Goal: Task Accomplishment & Management: Manage account settings

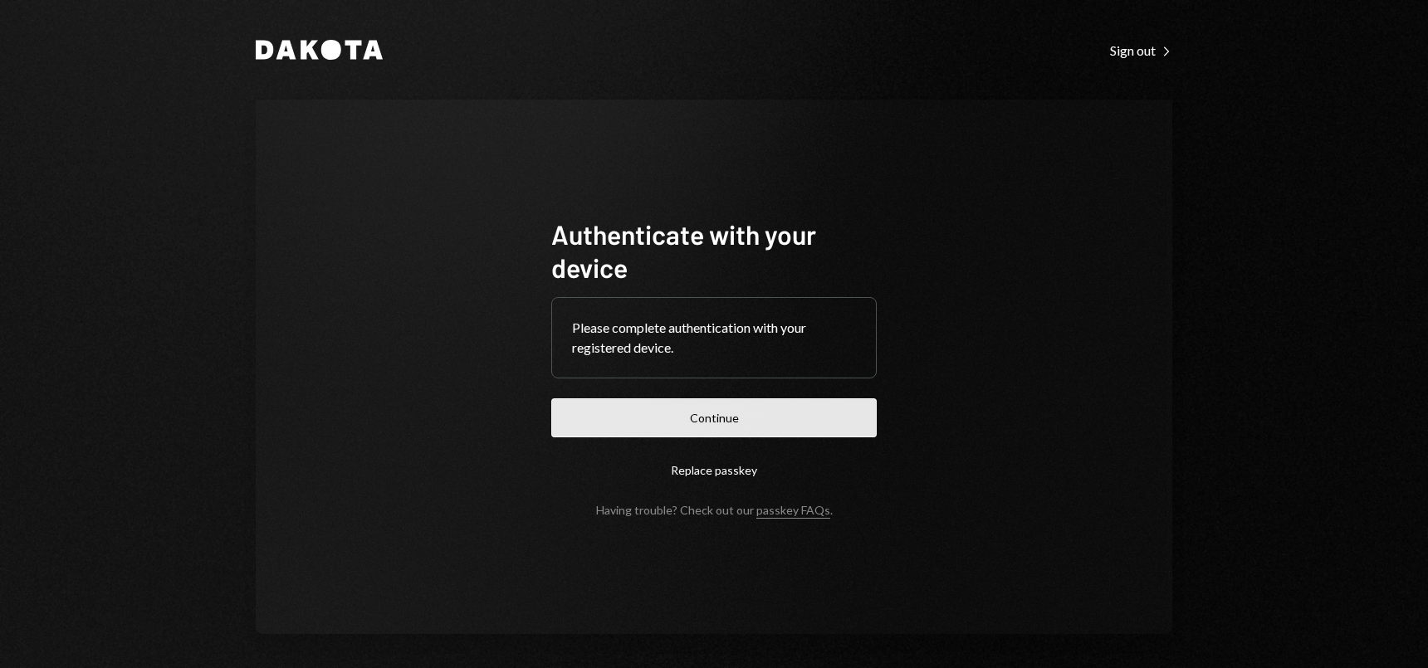
click at [709, 416] on button "Continue" at bounding box center [714, 418] width 326 height 39
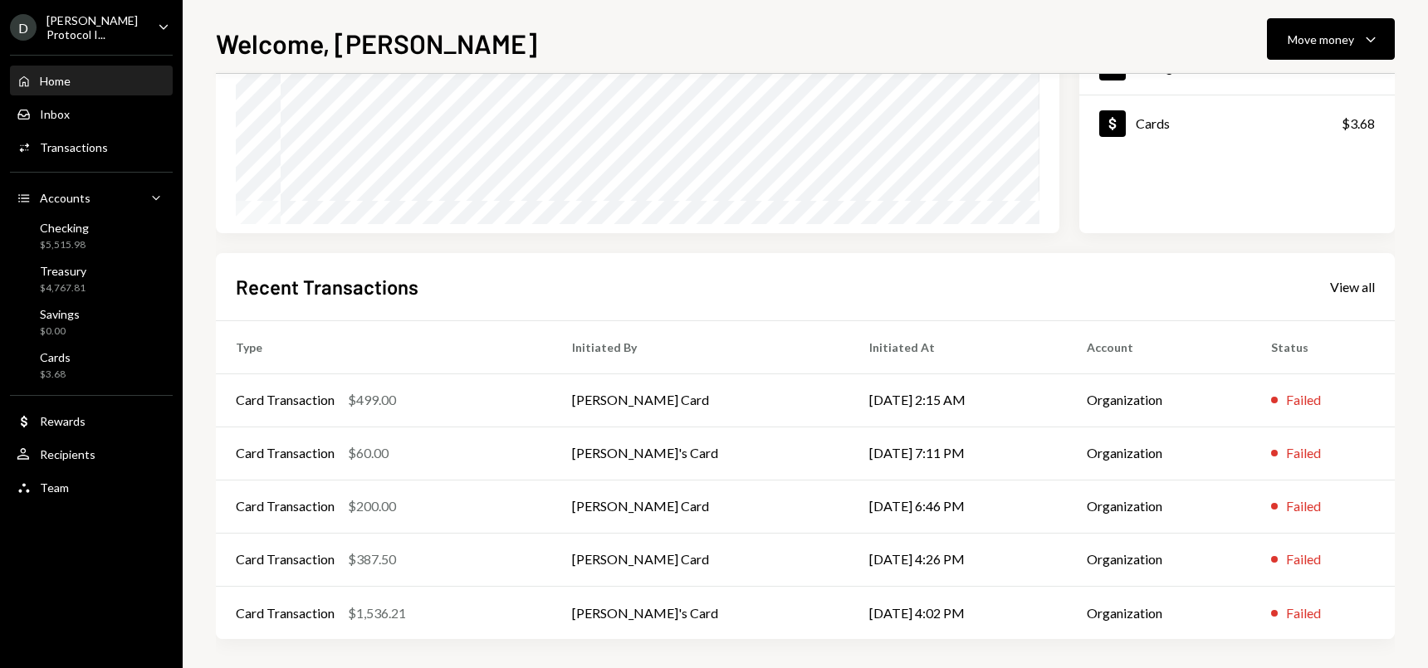
scroll to position [253, 0]
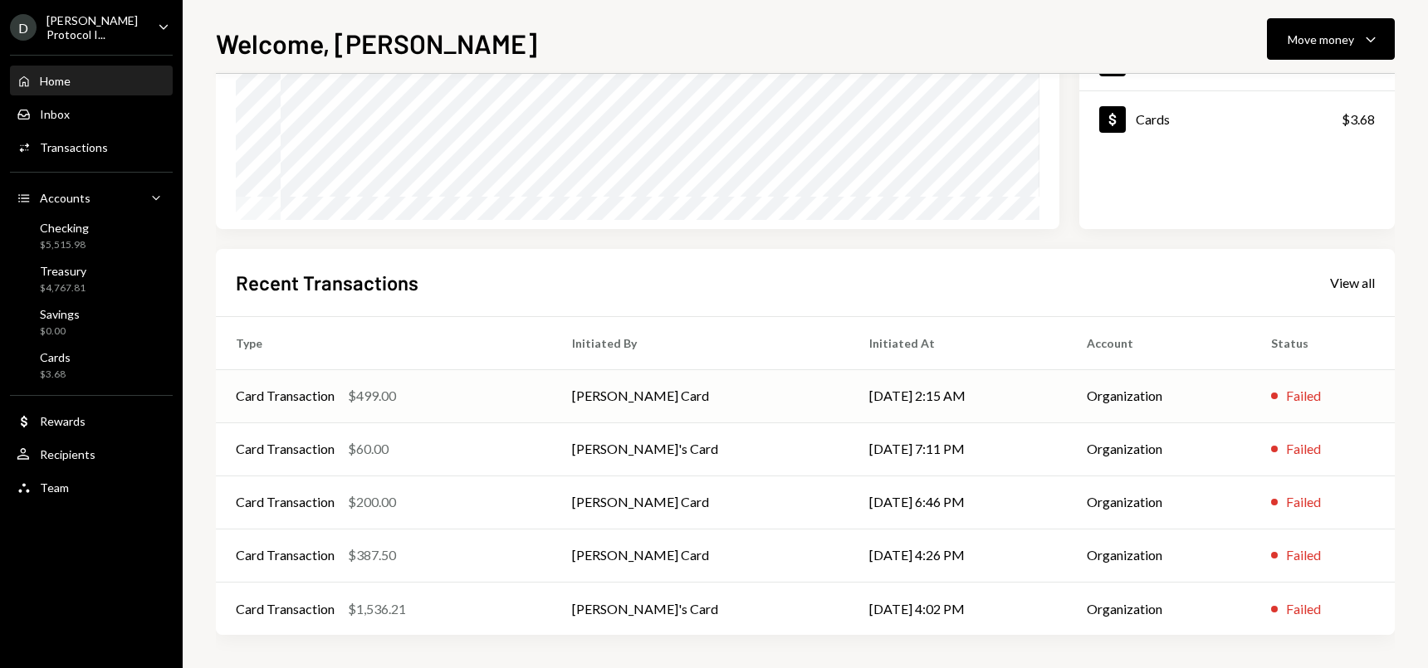
click at [489, 393] on div "Card Transaction $499.00" at bounding box center [384, 396] width 296 height 20
click at [645, 395] on td "[PERSON_NAME] Card" at bounding box center [700, 396] width 297 height 53
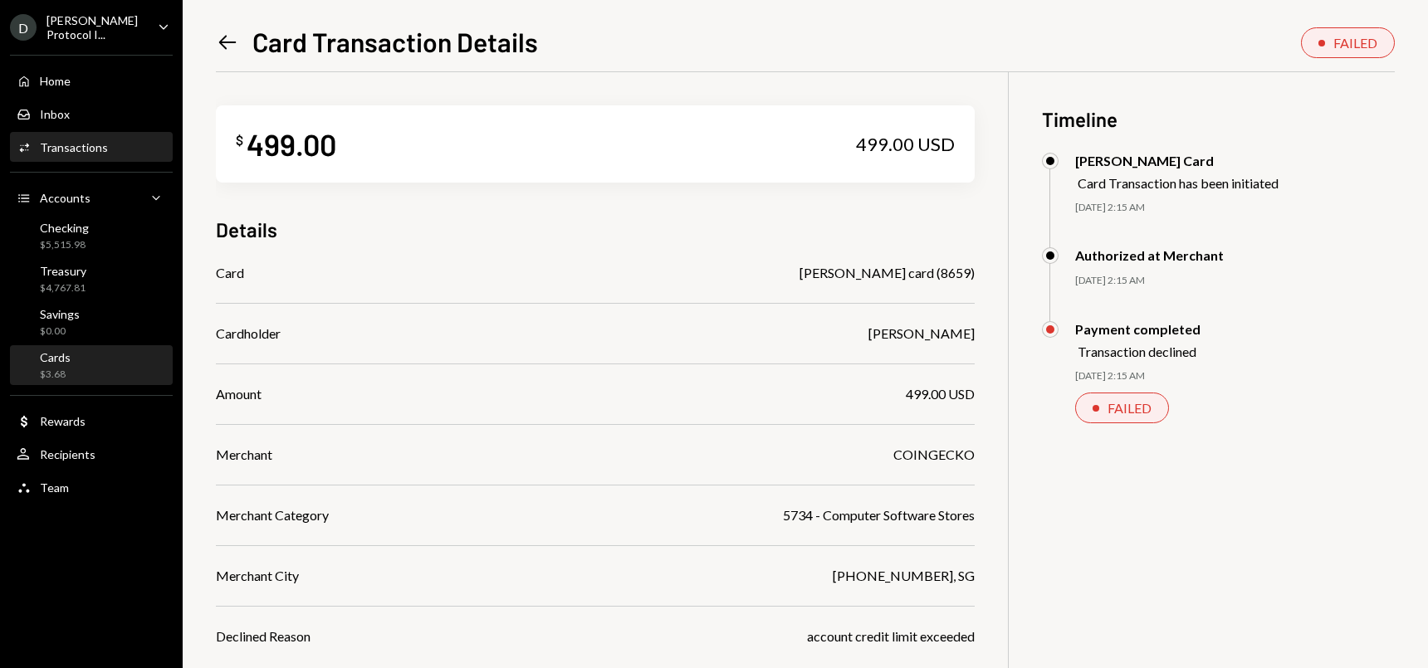
click at [89, 368] on div "Cards $3.68" at bounding box center [91, 366] width 149 height 32
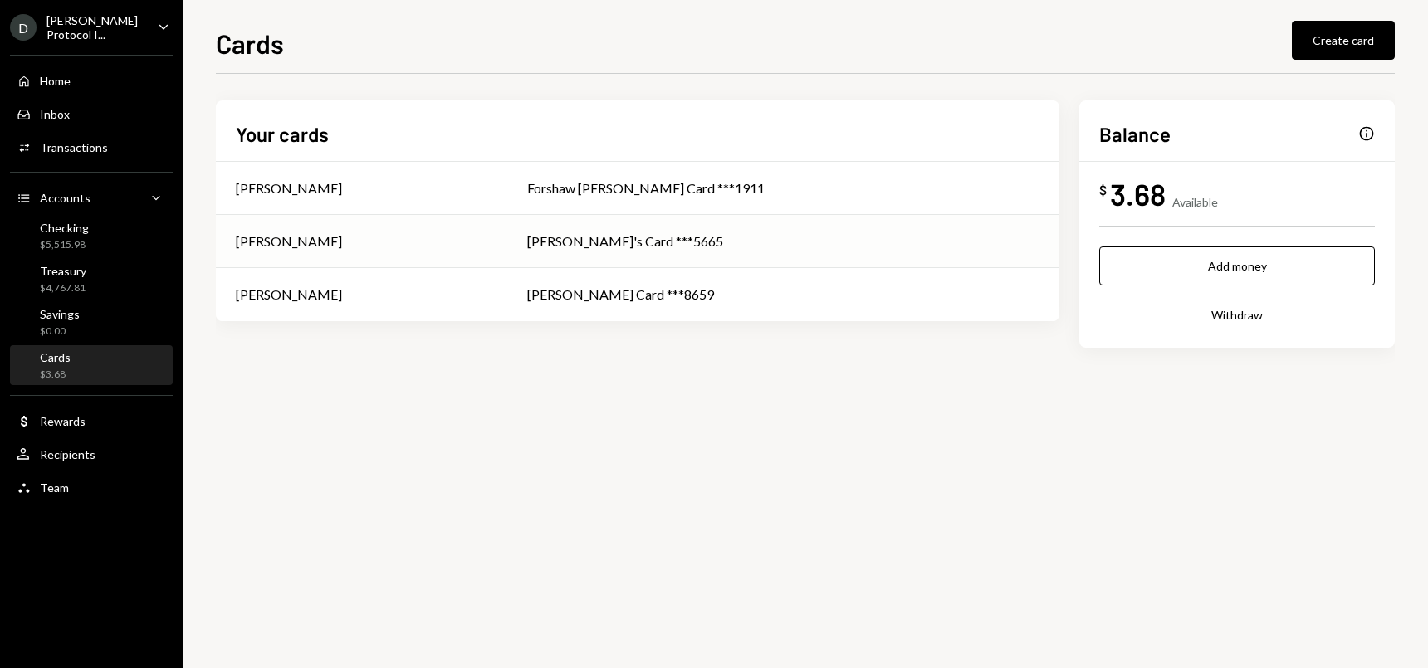
click at [487, 248] on div "[PERSON_NAME]" at bounding box center [362, 242] width 252 height 20
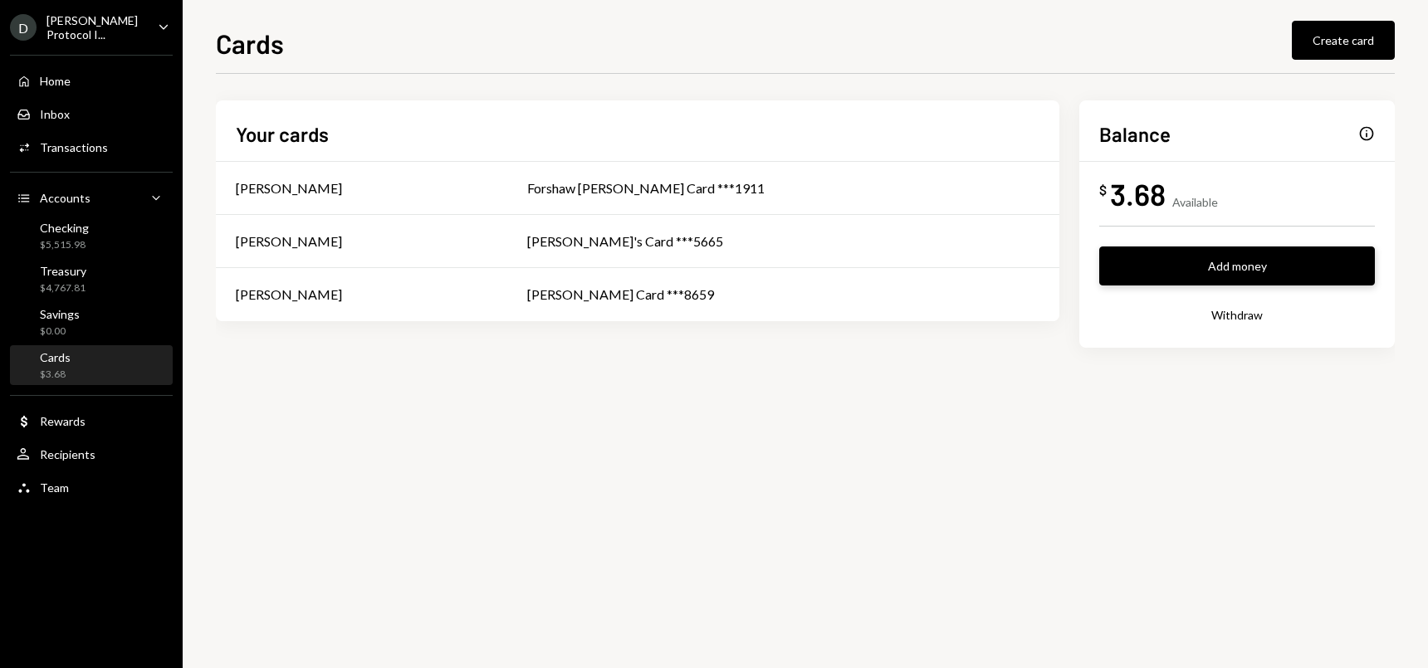
click at [1256, 270] on button "Add money" at bounding box center [1237, 266] width 276 height 39
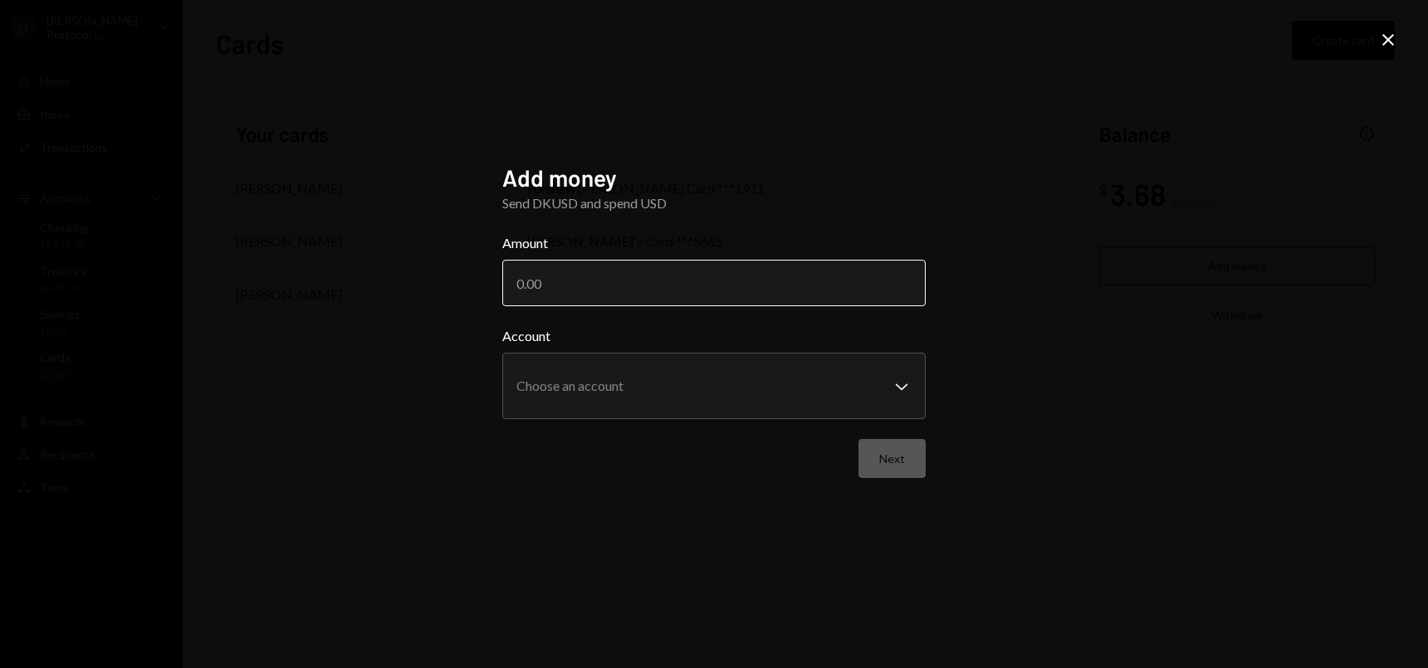
click at [768, 294] on input "Amount" at bounding box center [714, 283] width 424 height 47
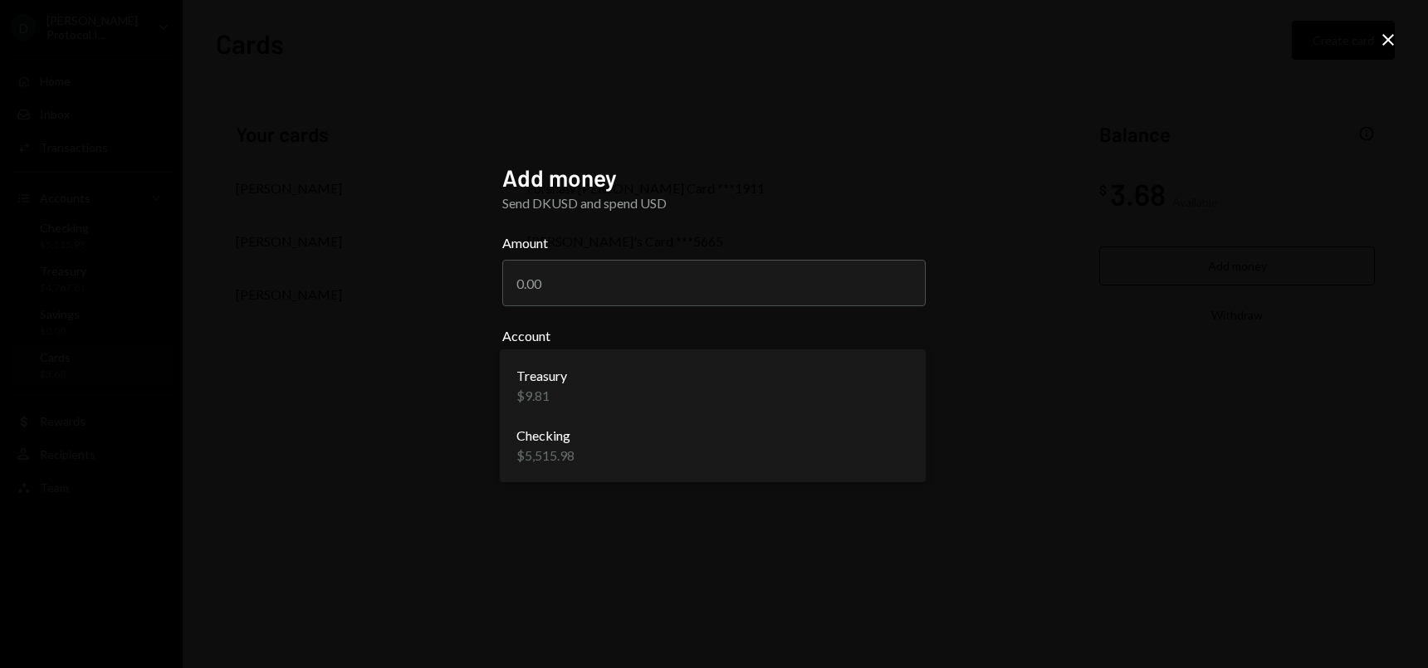
click at [766, 390] on body "**********" at bounding box center [714, 334] width 1428 height 668
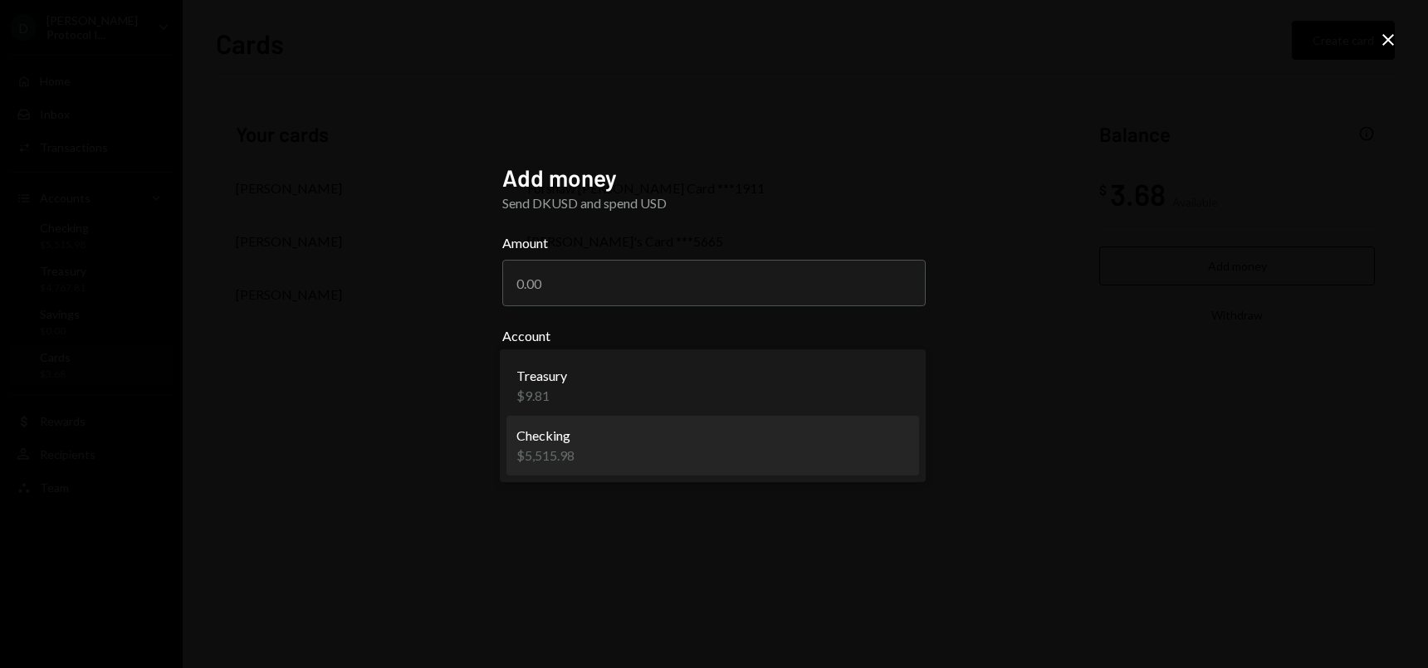
select select "**********"
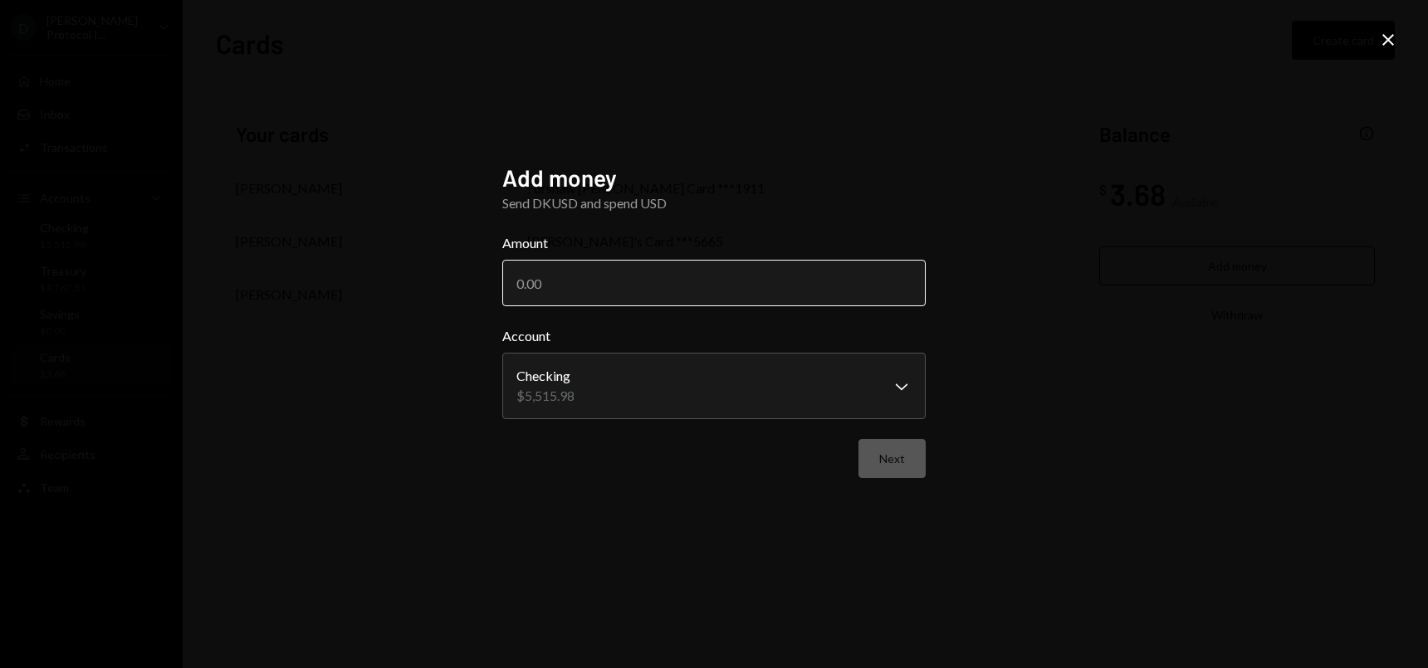
click at [681, 295] on input "Amount" at bounding box center [714, 283] width 424 height 47
type input "2000"
click at [888, 453] on button "Next" at bounding box center [892, 458] width 67 height 39
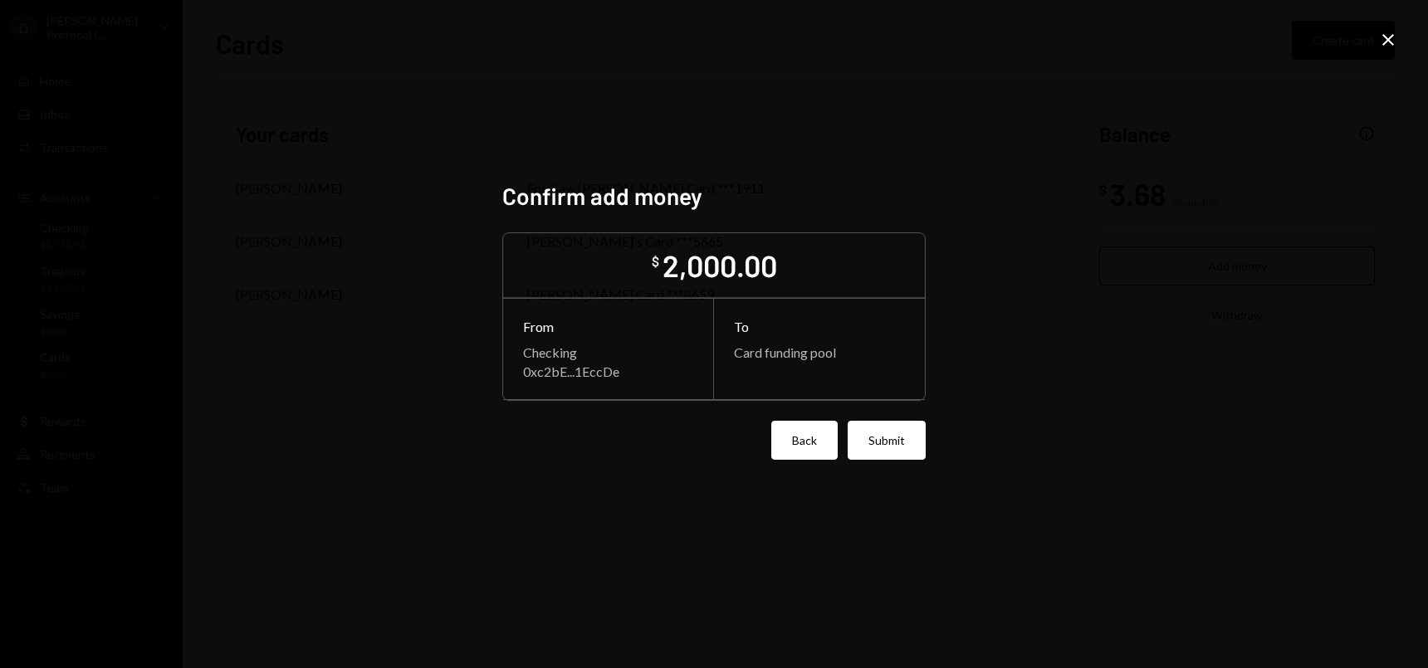
click at [813, 431] on button "Back" at bounding box center [804, 440] width 66 height 39
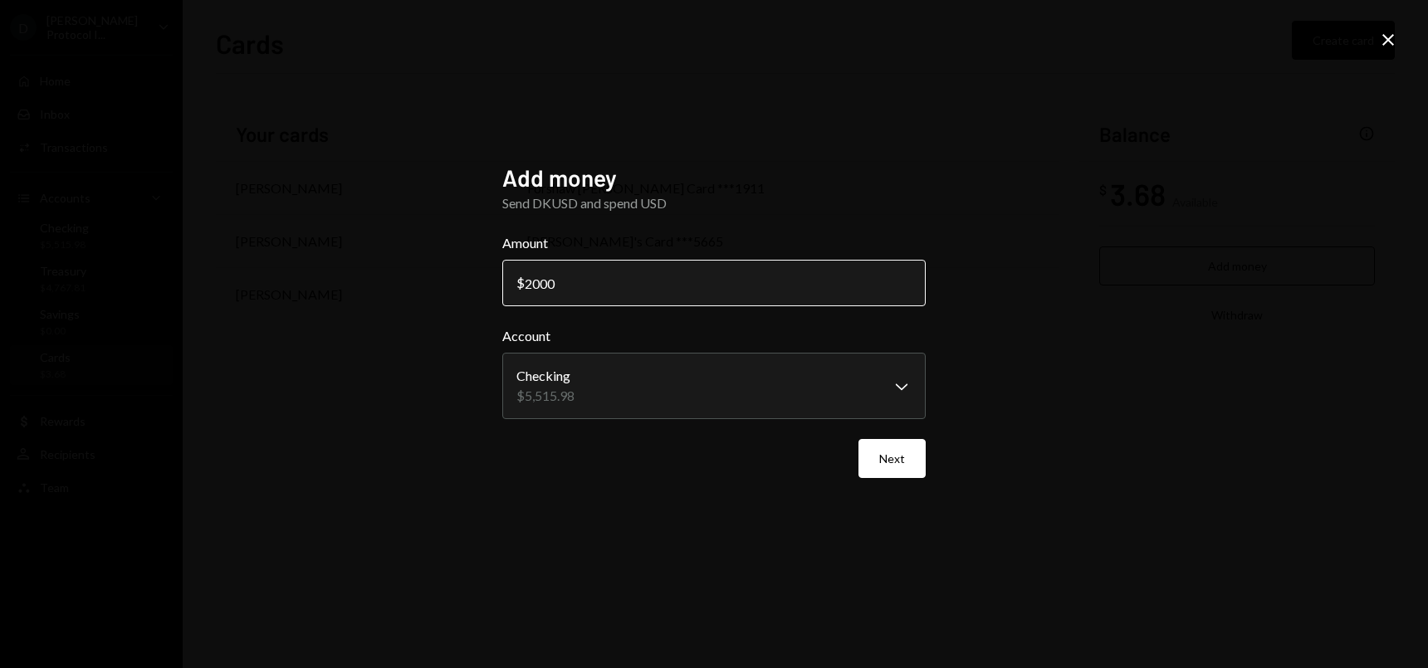
click at [624, 292] on input "2000" at bounding box center [714, 283] width 424 height 47
type input "5000"
click at [899, 453] on button "Next" at bounding box center [892, 458] width 67 height 39
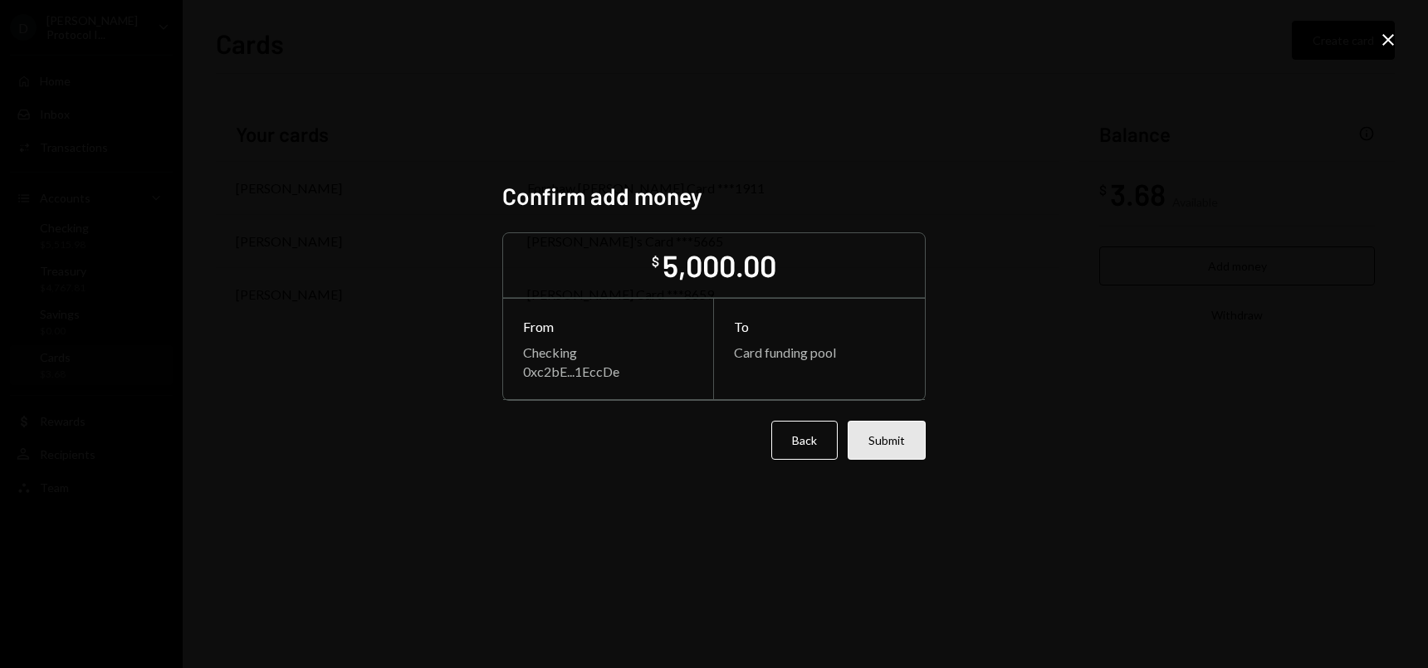
click at [875, 445] on button "Submit" at bounding box center [887, 440] width 78 height 39
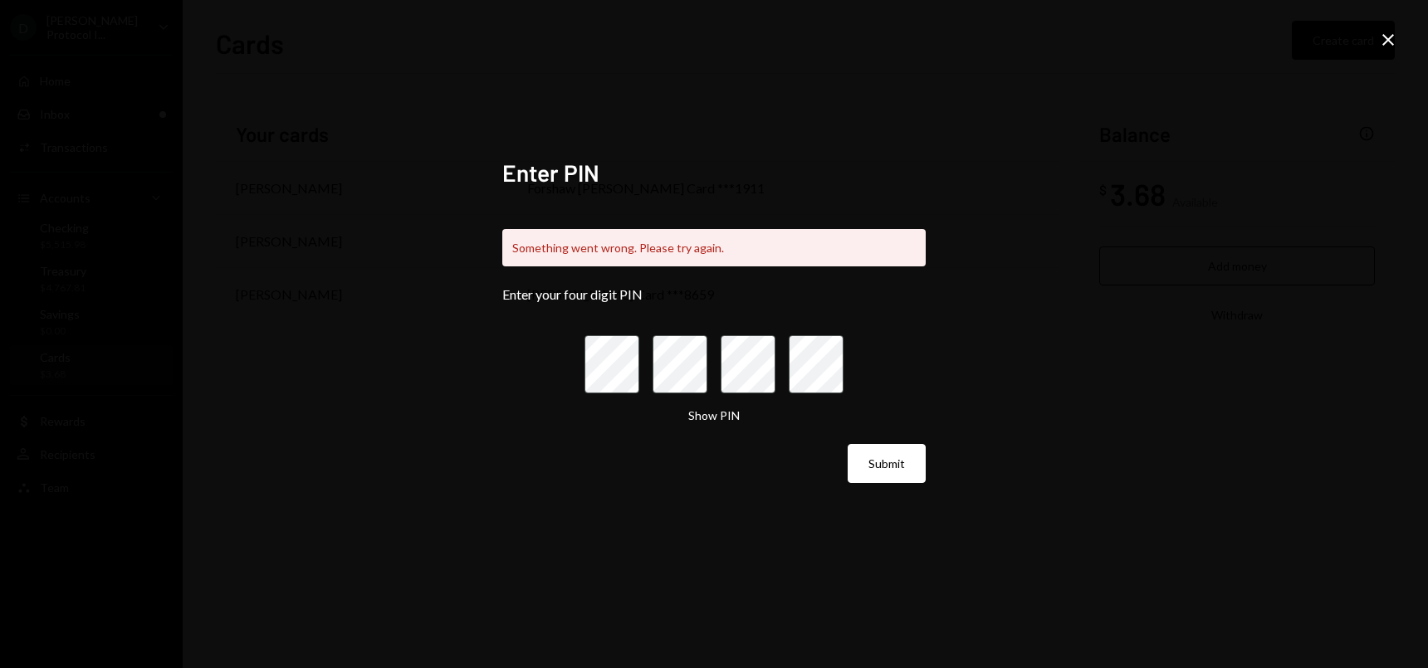
click at [659, 463] on div "Submit" at bounding box center [714, 463] width 424 height 39
click at [817, 168] on h2 "Enter PIN" at bounding box center [714, 173] width 424 height 32
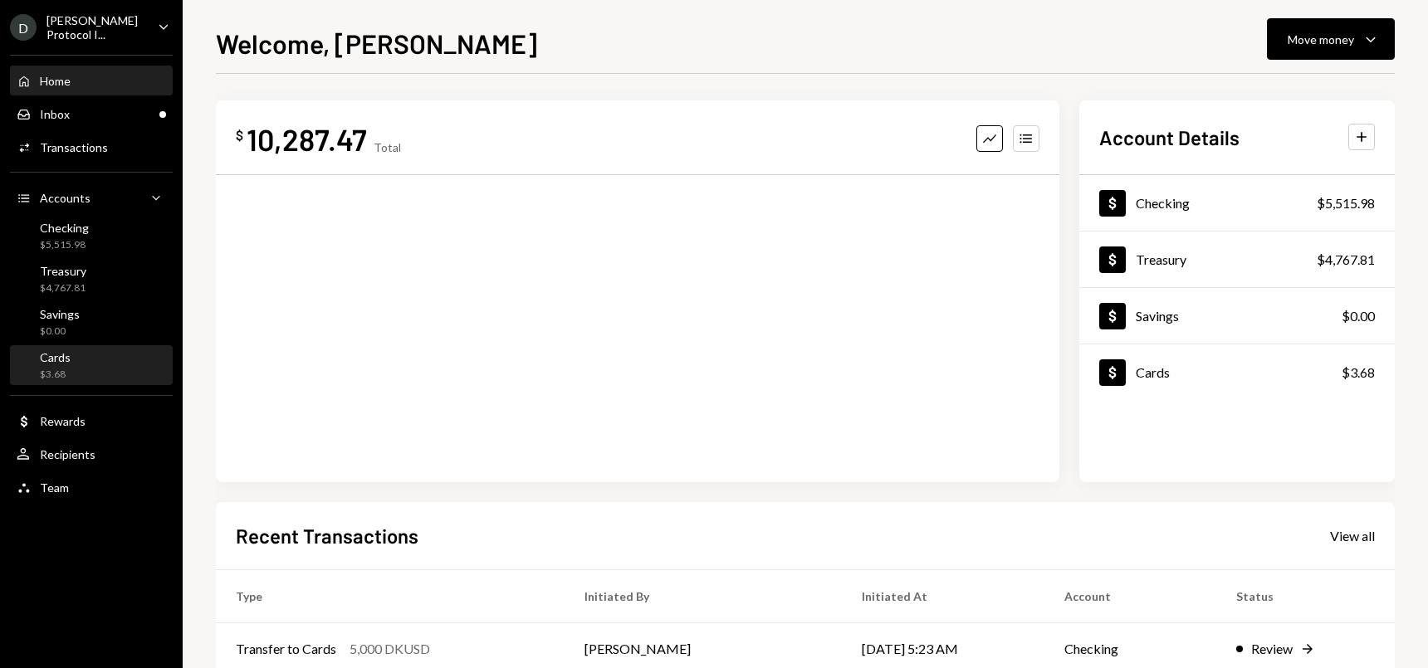
click at [67, 347] on div "Cards $3.68" at bounding box center [91, 366] width 149 height 38
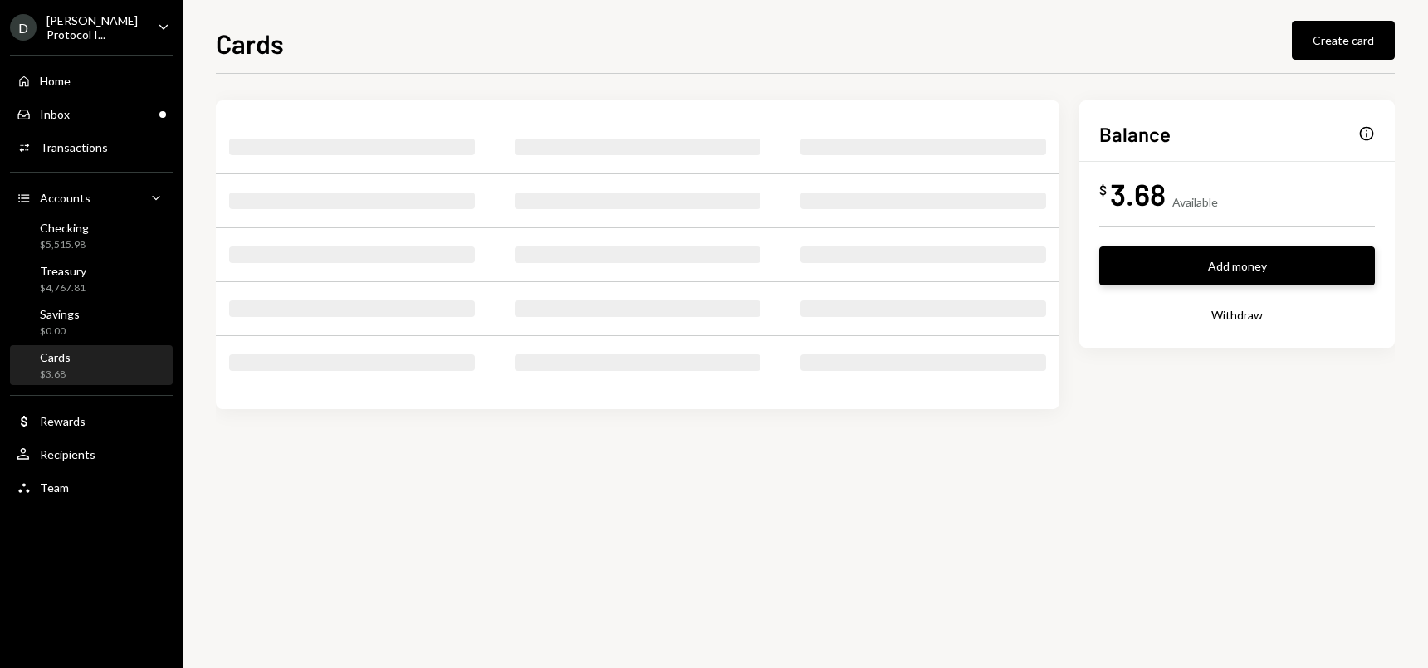
click at [1236, 267] on button "Add money" at bounding box center [1237, 266] width 276 height 39
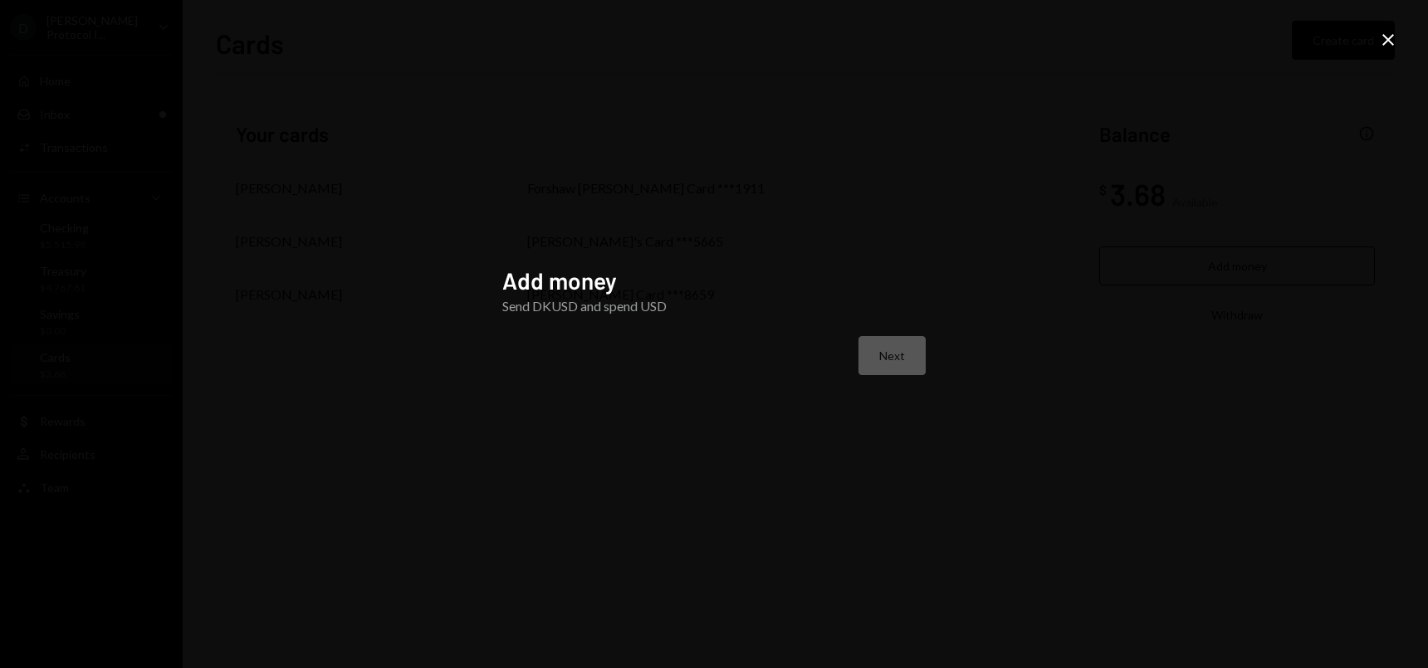
click at [899, 365] on div "Next" at bounding box center [714, 355] width 424 height 39
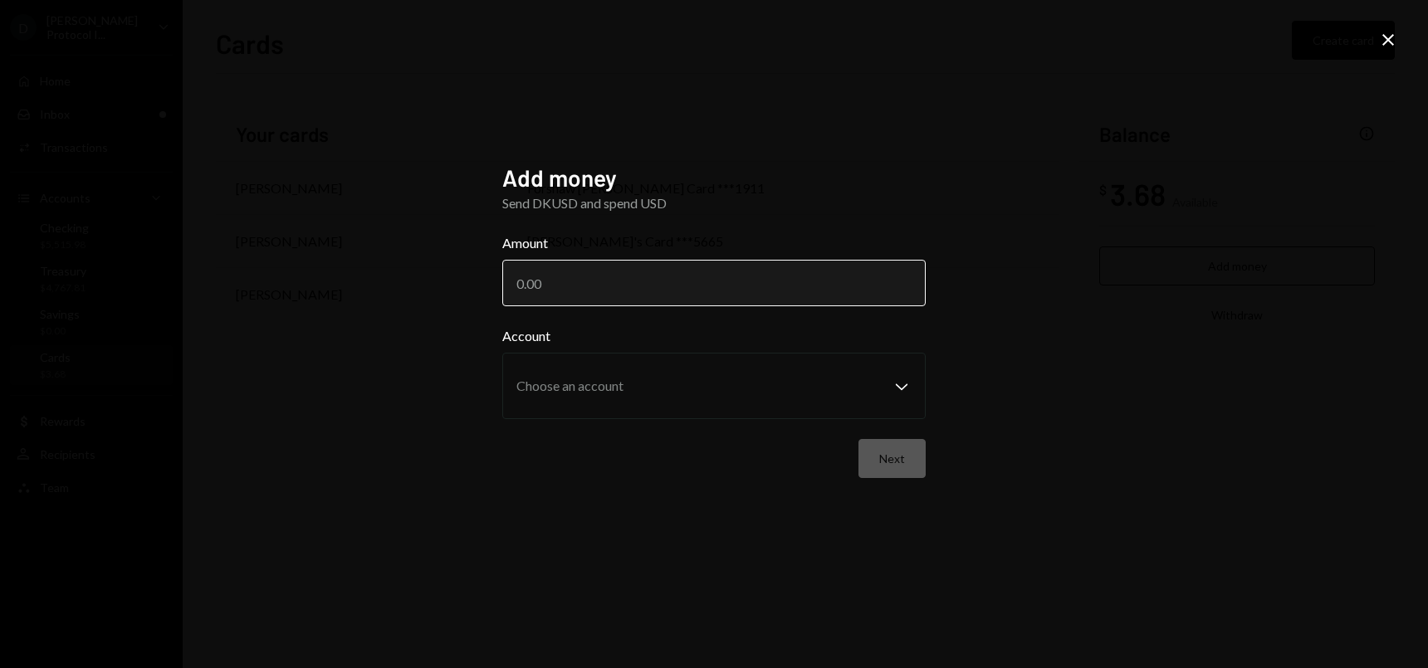
click at [698, 286] on input "Amount" at bounding box center [714, 283] width 424 height 47
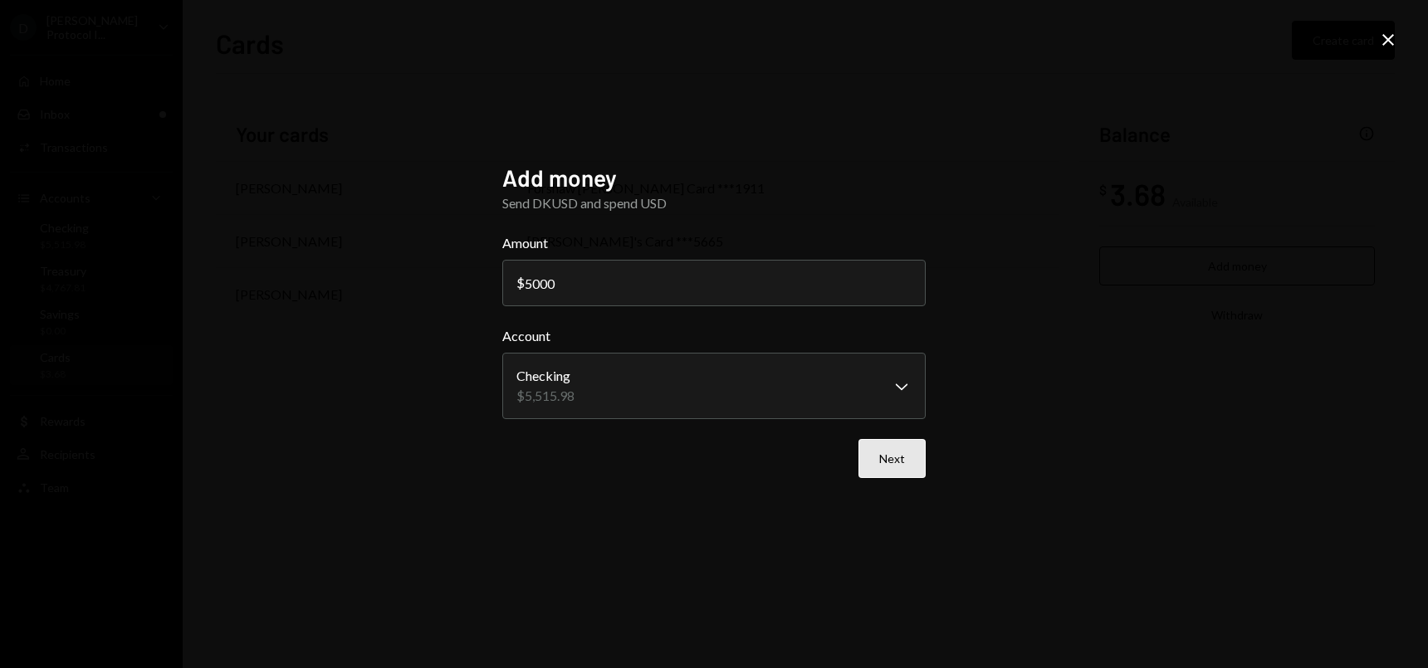
type input "5000"
click at [893, 463] on button "Next" at bounding box center [892, 458] width 67 height 39
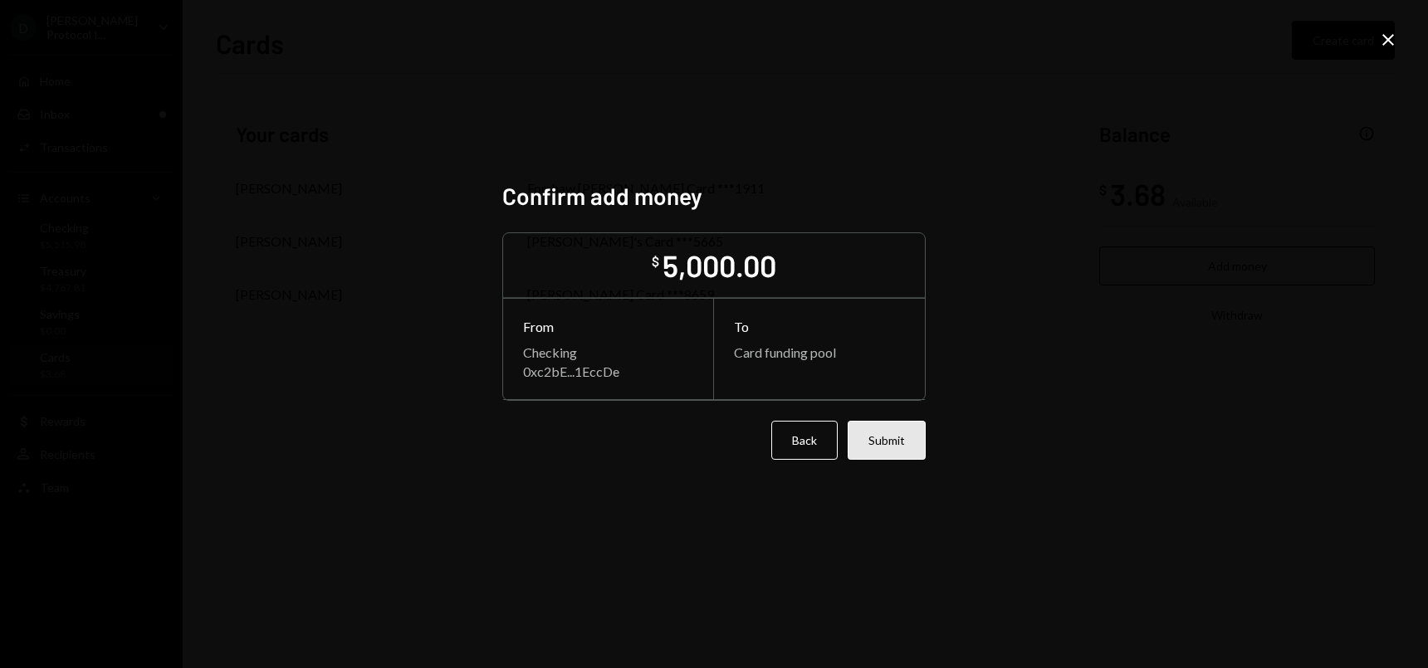
click at [894, 448] on button "Submit" at bounding box center [887, 440] width 78 height 39
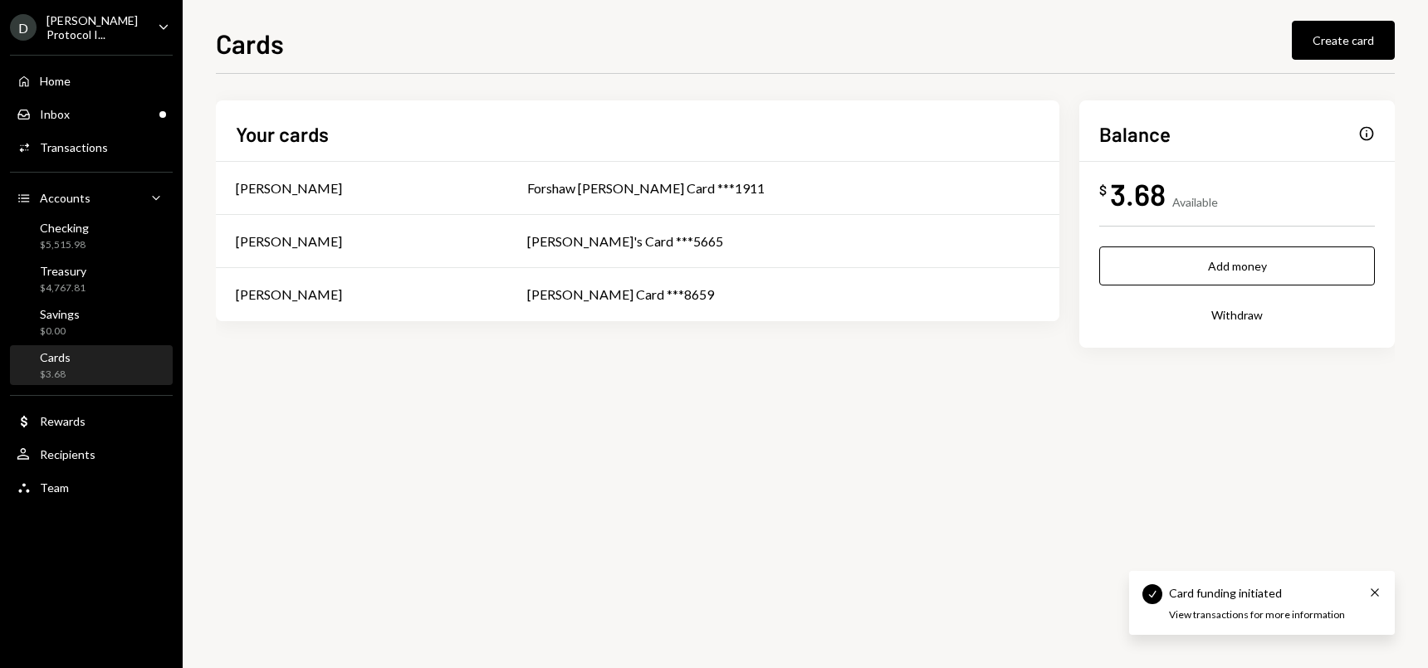
click at [812, 414] on div "Your cards [PERSON_NAME] [PERSON_NAME] [PERSON_NAME] Card ***1911 [PERSON_NAME]…" at bounding box center [805, 371] width 1179 height 595
click at [317, 404] on div "Your cards [PERSON_NAME] [PERSON_NAME] [PERSON_NAME] Card ***1911 [PERSON_NAME]…" at bounding box center [805, 371] width 1179 height 595
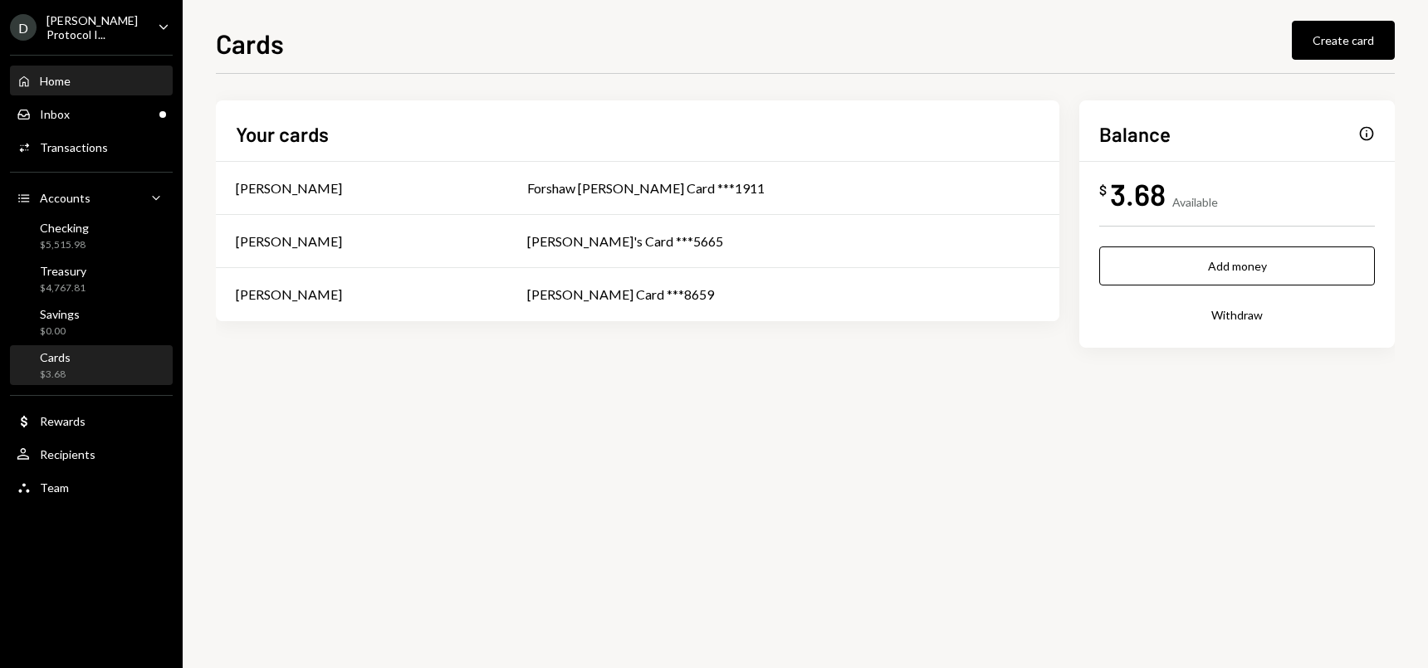
click at [69, 83] on div "Home" at bounding box center [55, 81] width 31 height 14
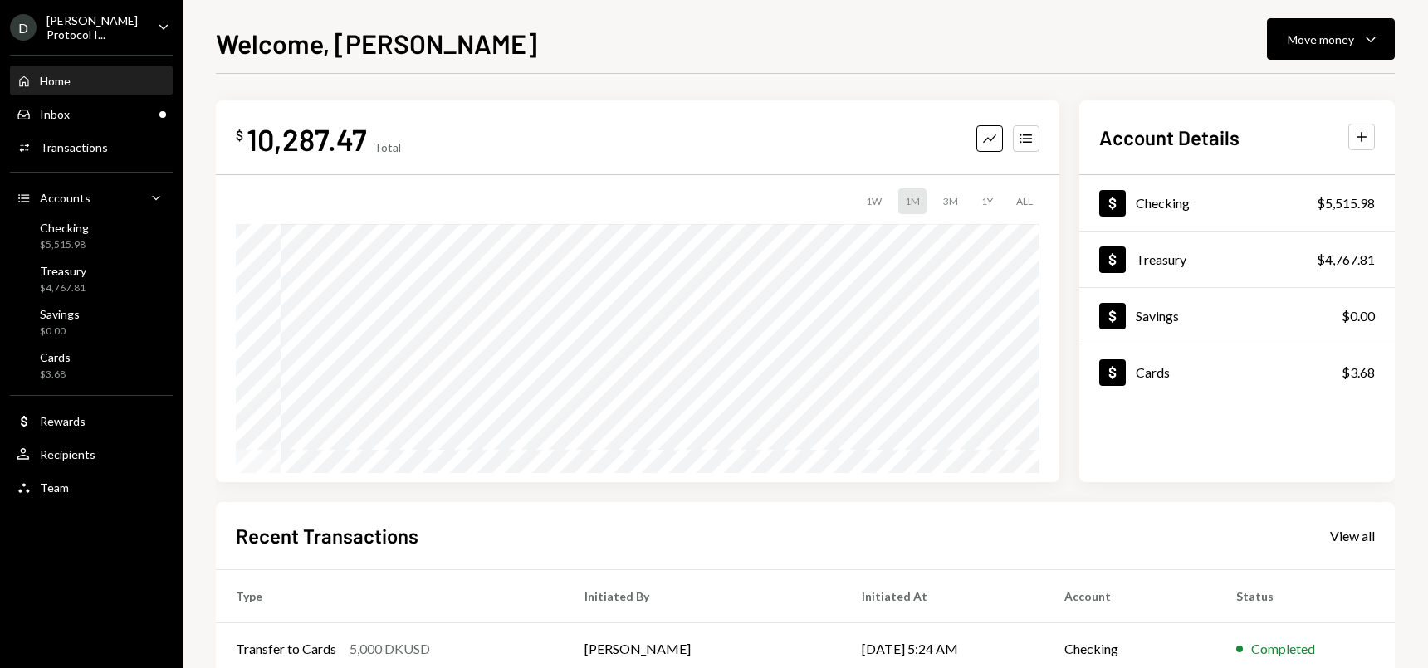
click at [712, 103] on div "$ 10,287.47 Total Graph Accounts 1W 1M 3M 1Y ALL $22,284.41 [DATE]" at bounding box center [638, 291] width 844 height 382
click at [701, 121] on div "$ 10,287.47 Total Graph Accounts" at bounding box center [638, 138] width 804 height 37
click at [1327, 34] on div "Move money" at bounding box center [1321, 39] width 66 height 17
click at [1214, 34] on div "Welcome, [PERSON_NAME] Move money Caret Down" at bounding box center [805, 41] width 1179 height 37
click at [1324, 50] on button "Move money Caret Down" at bounding box center [1331, 39] width 128 height 42
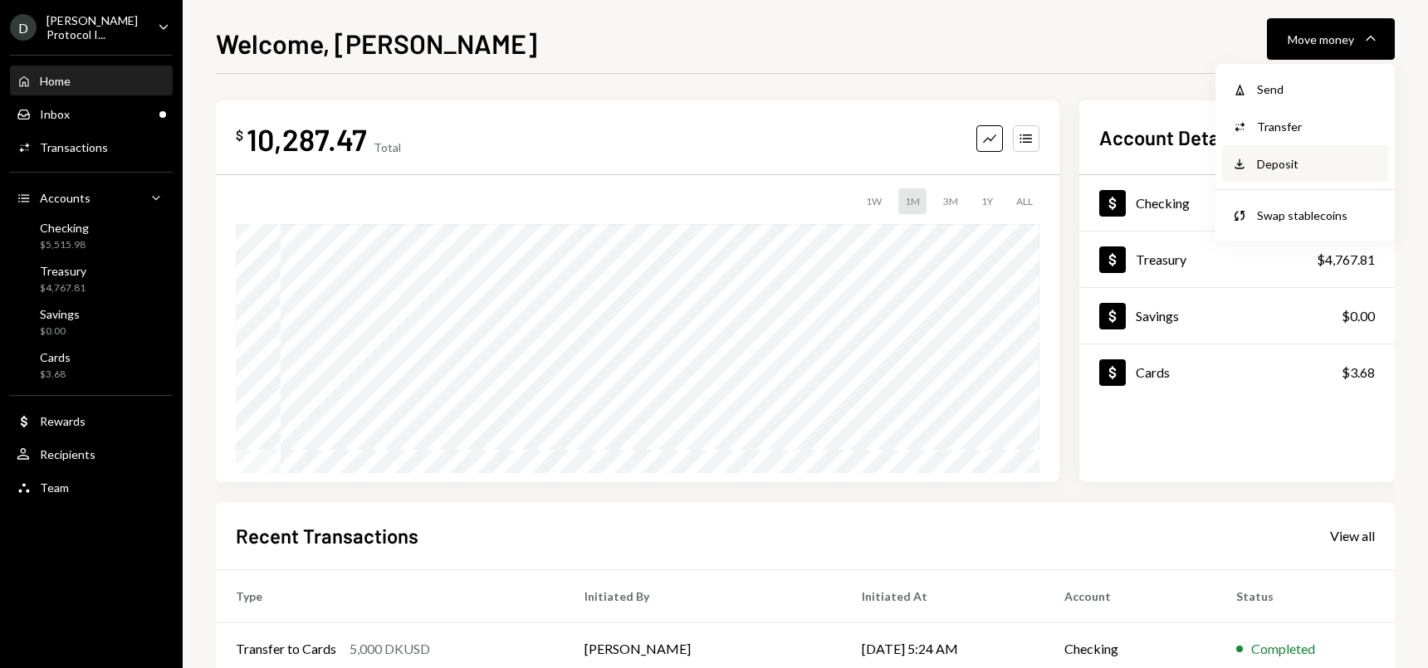
click at [1262, 167] on div "Deposit" at bounding box center [1317, 163] width 121 height 17
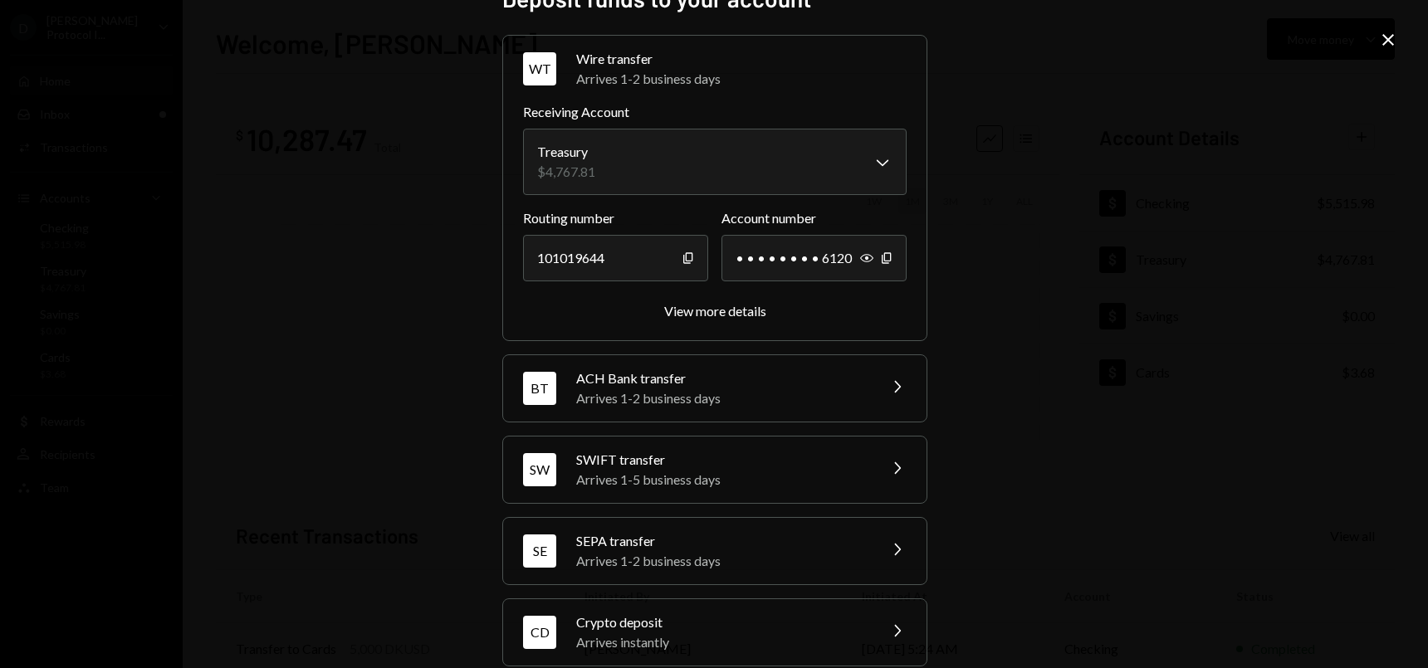
scroll to position [61, 0]
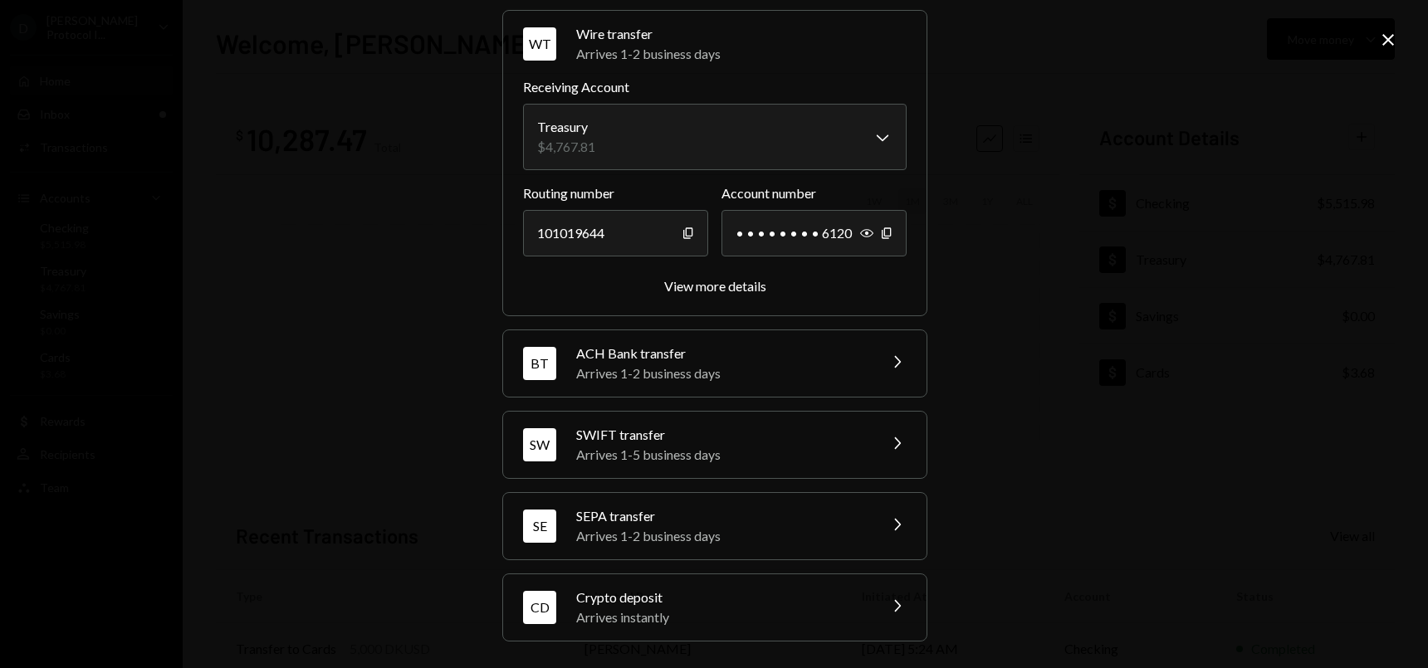
click at [802, 604] on div "Crypto deposit" at bounding box center [721, 598] width 291 height 20
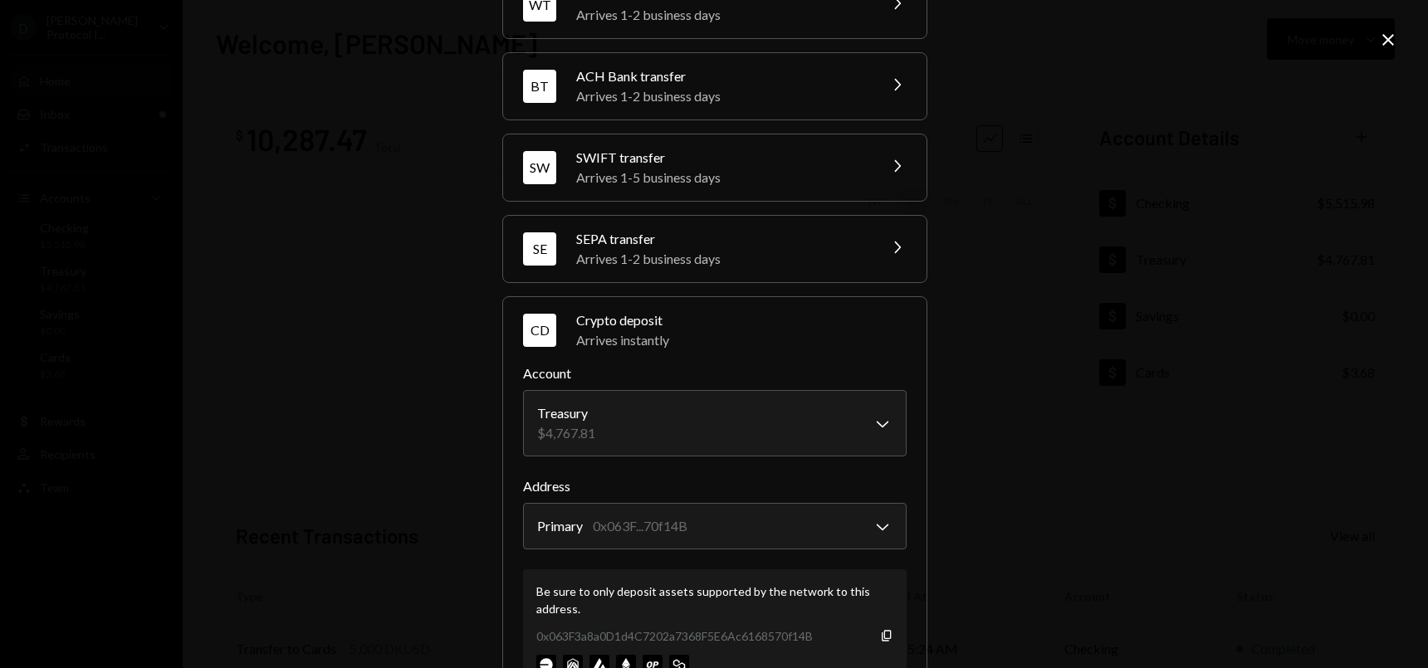
scroll to position [144, 0]
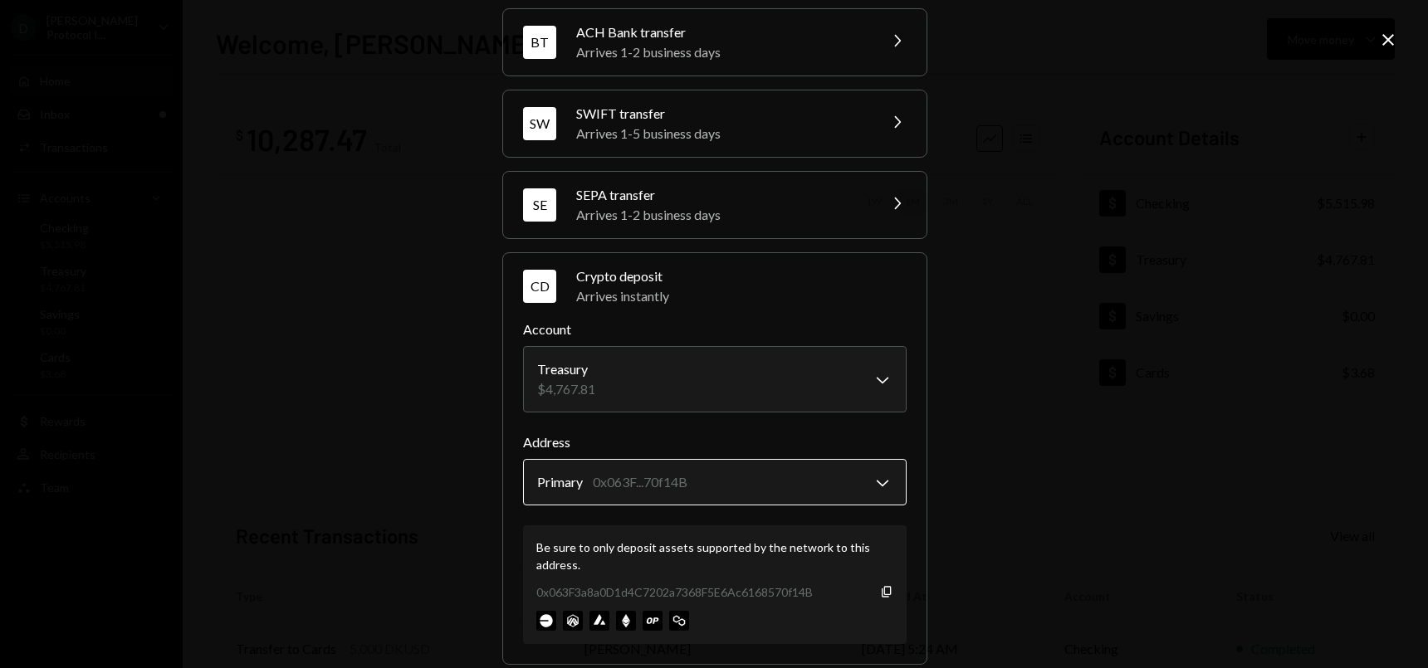
click at [815, 481] on body "D Ducat Protocol I... Caret Down Home Home Inbox Inbox Activities Transactions …" at bounding box center [714, 334] width 1428 height 668
click at [838, 393] on body "D Ducat Protocol I... Caret Down Home Home Inbox Inbox Activities Transactions …" at bounding box center [714, 334] width 1428 height 668
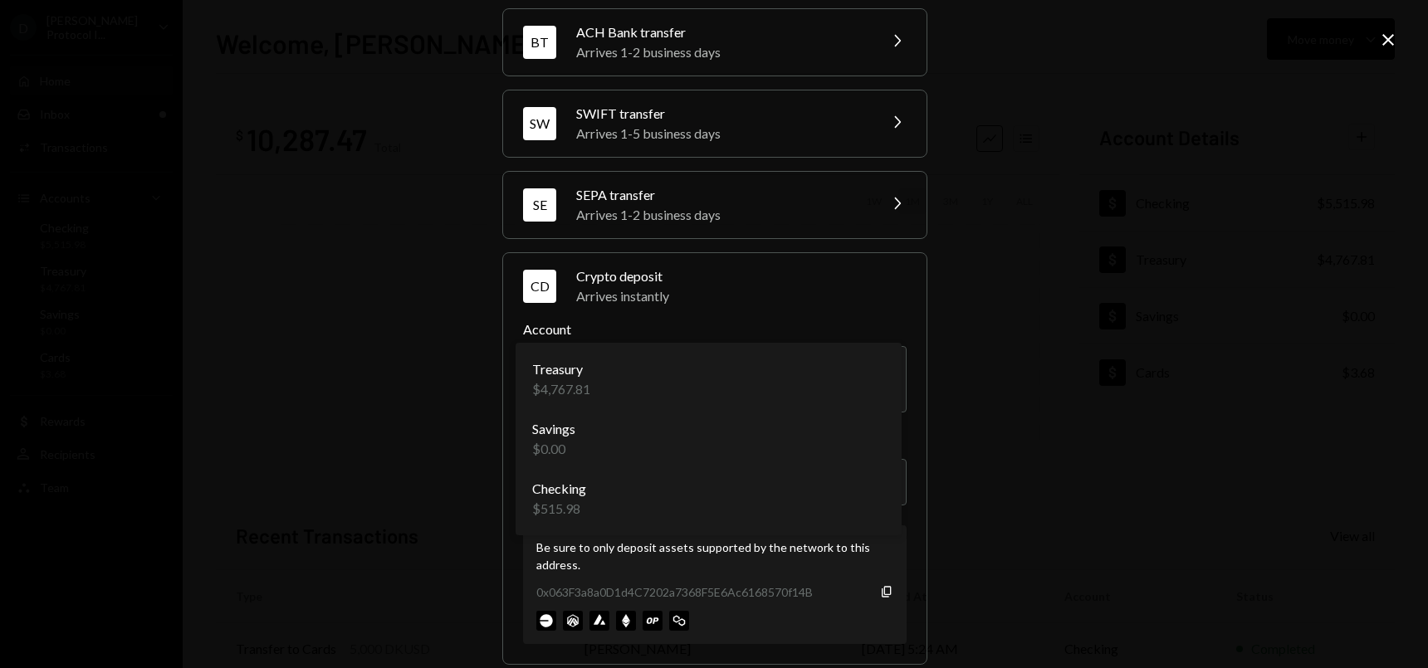
click at [1079, 390] on div "**********" at bounding box center [714, 334] width 1428 height 668
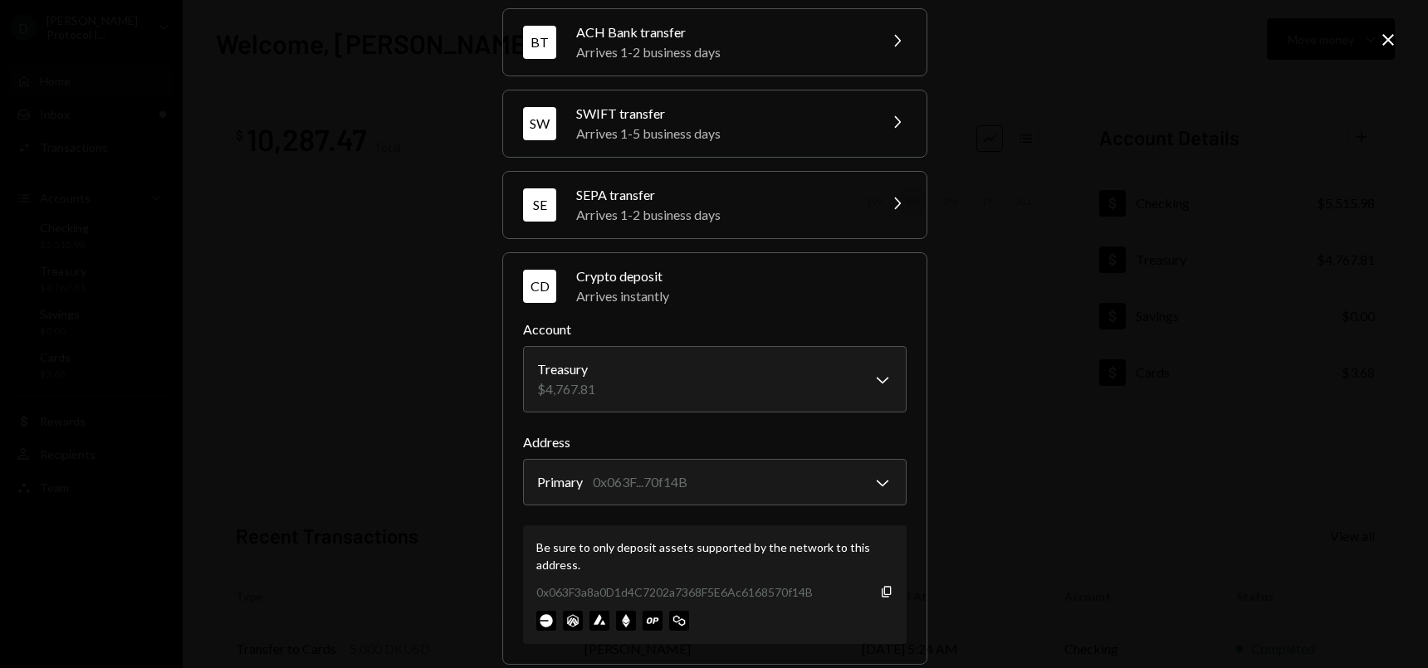
drag, startPoint x: 878, startPoint y: 591, endPoint x: 888, endPoint y: 585, distance: 12.0
click at [882, 591] on icon "button" at bounding box center [886, 591] width 9 height 11
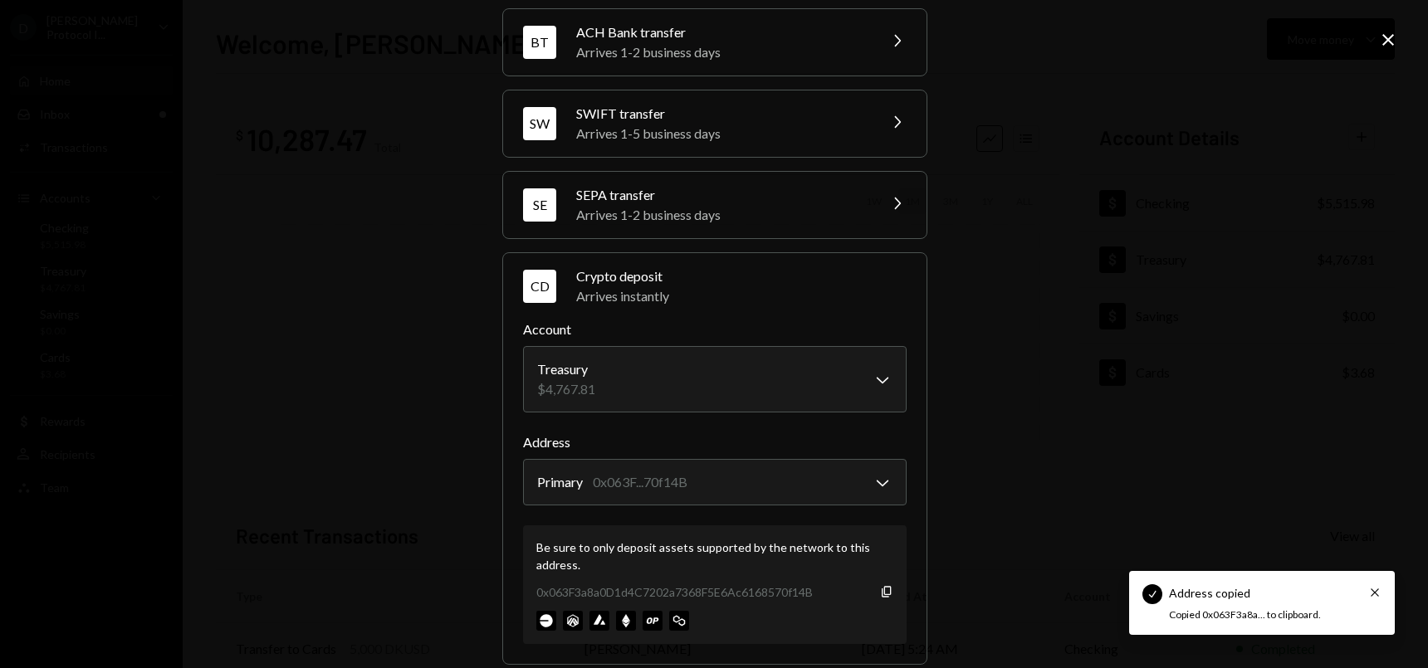
click at [1014, 467] on div "**********" at bounding box center [714, 334] width 1428 height 668
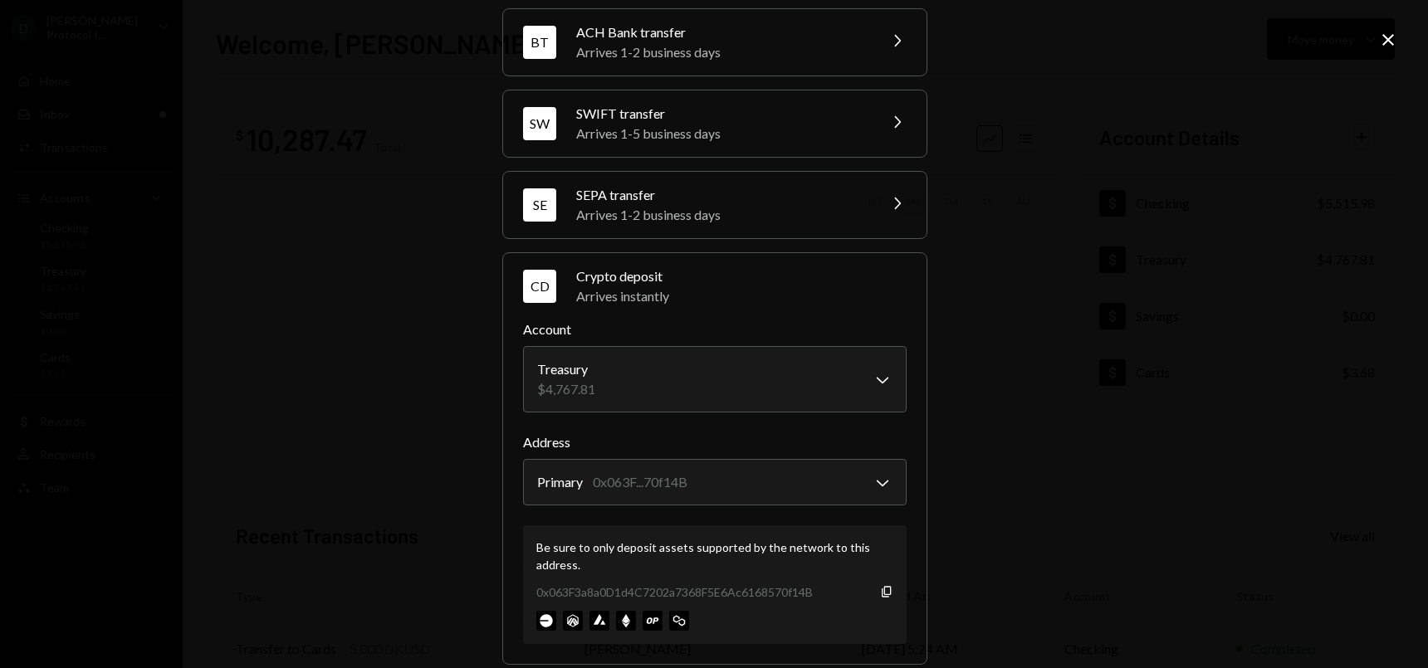
click at [244, 301] on div "**********" at bounding box center [714, 334] width 1428 height 668
drag, startPoint x: 463, startPoint y: 301, endPoint x: 419, endPoint y: 293, distance: 45.5
click at [449, 301] on div "**********" at bounding box center [714, 334] width 1428 height 668
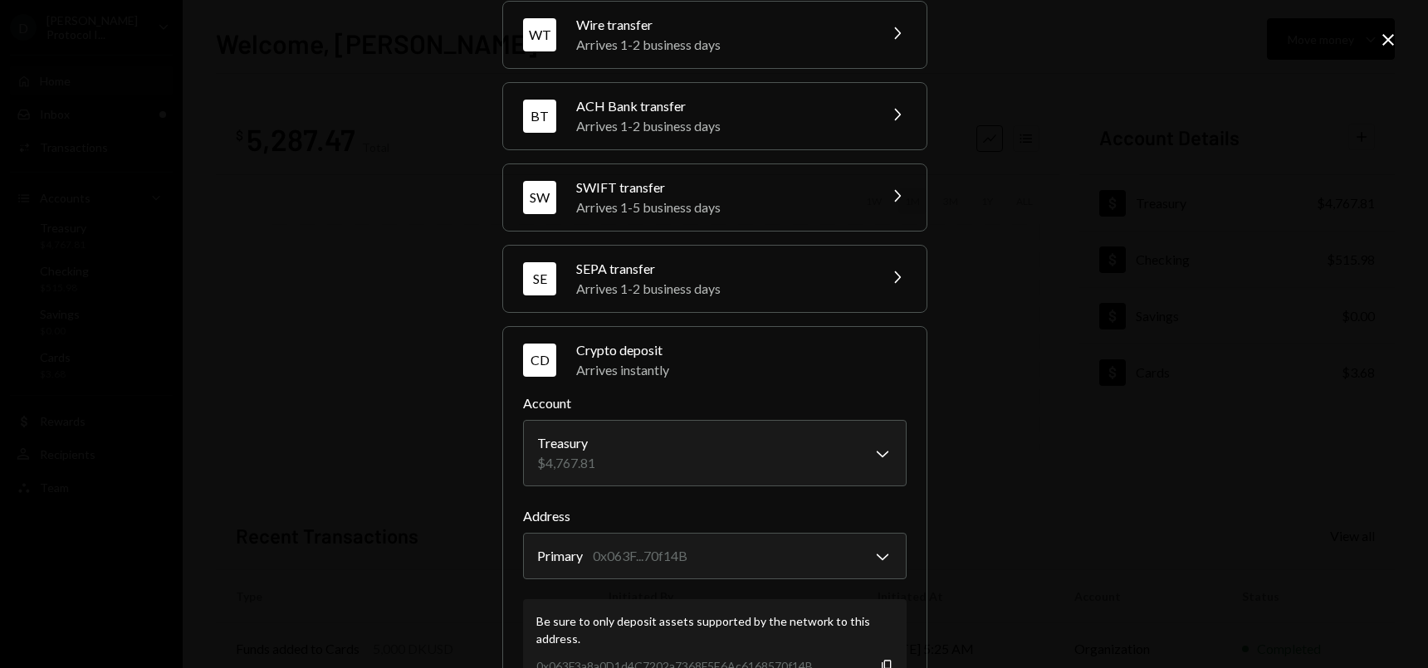
scroll to position [0, 0]
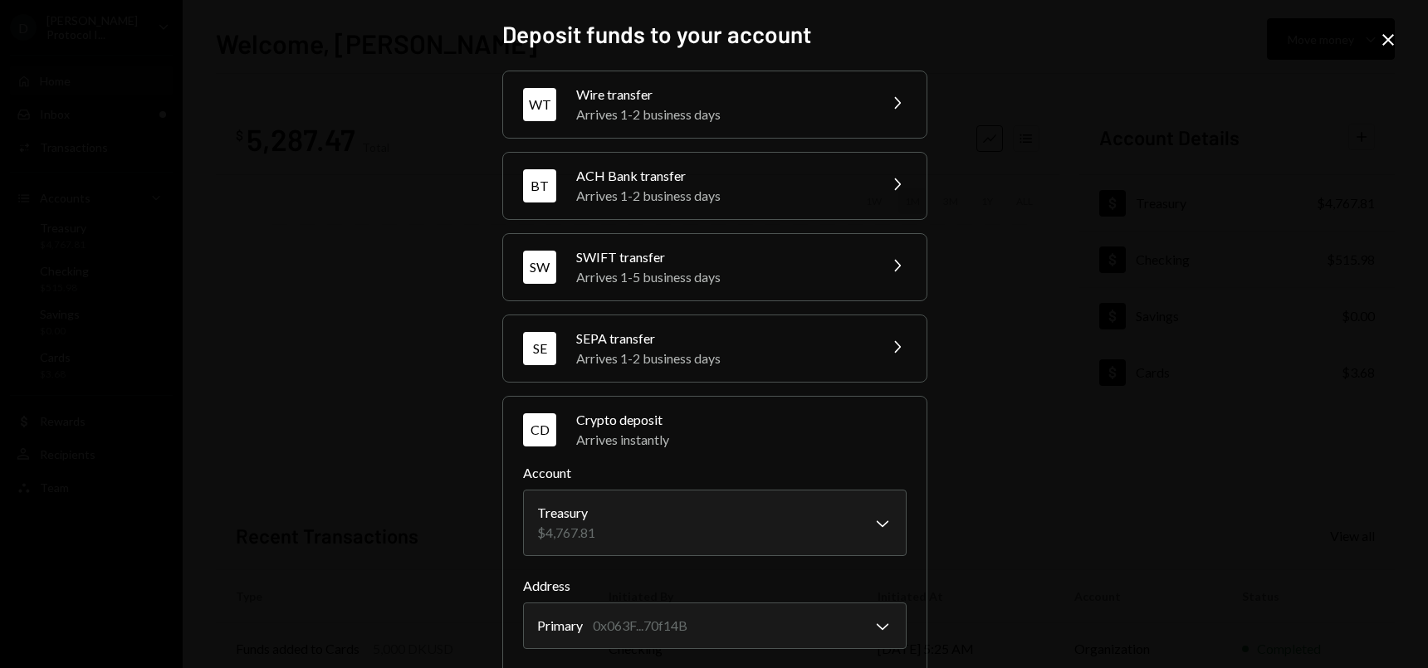
click at [1410, 32] on div "**********" at bounding box center [714, 334] width 1428 height 668
click at [1391, 37] on icon at bounding box center [1389, 40] width 12 height 12
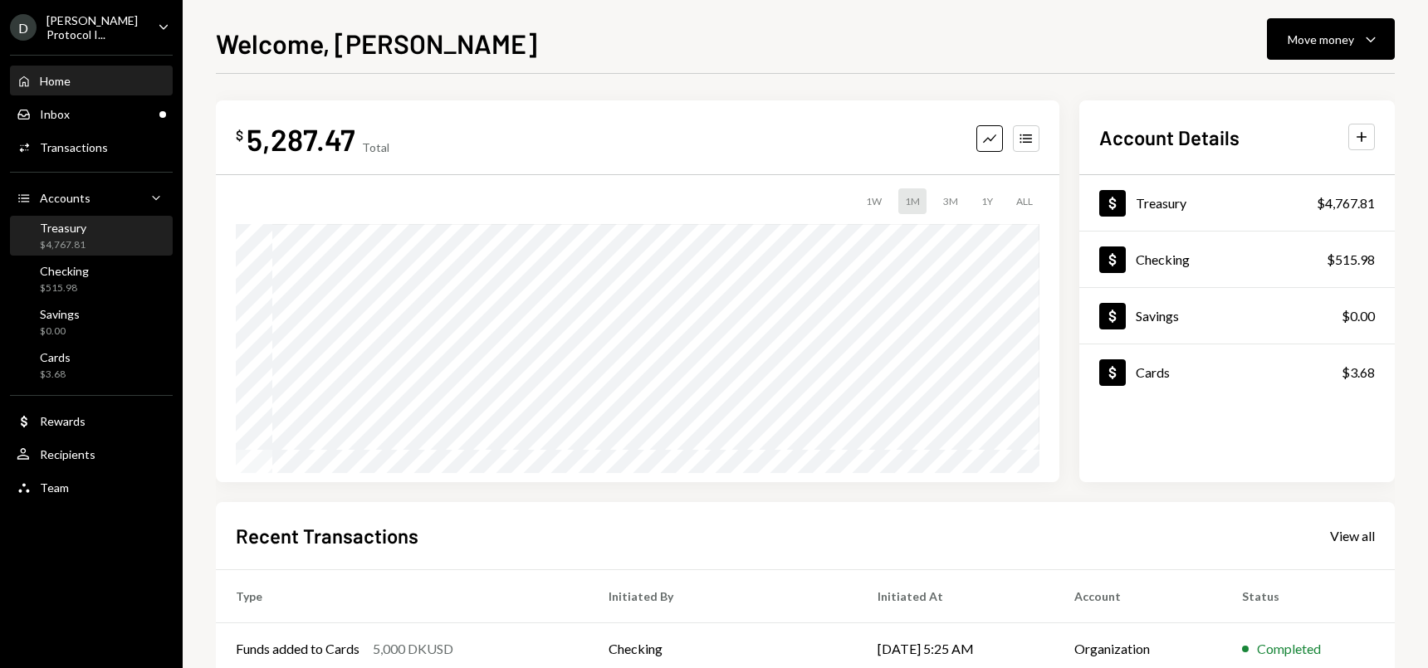
click at [96, 232] on div "Treasury $4,767.81" at bounding box center [91, 237] width 149 height 32
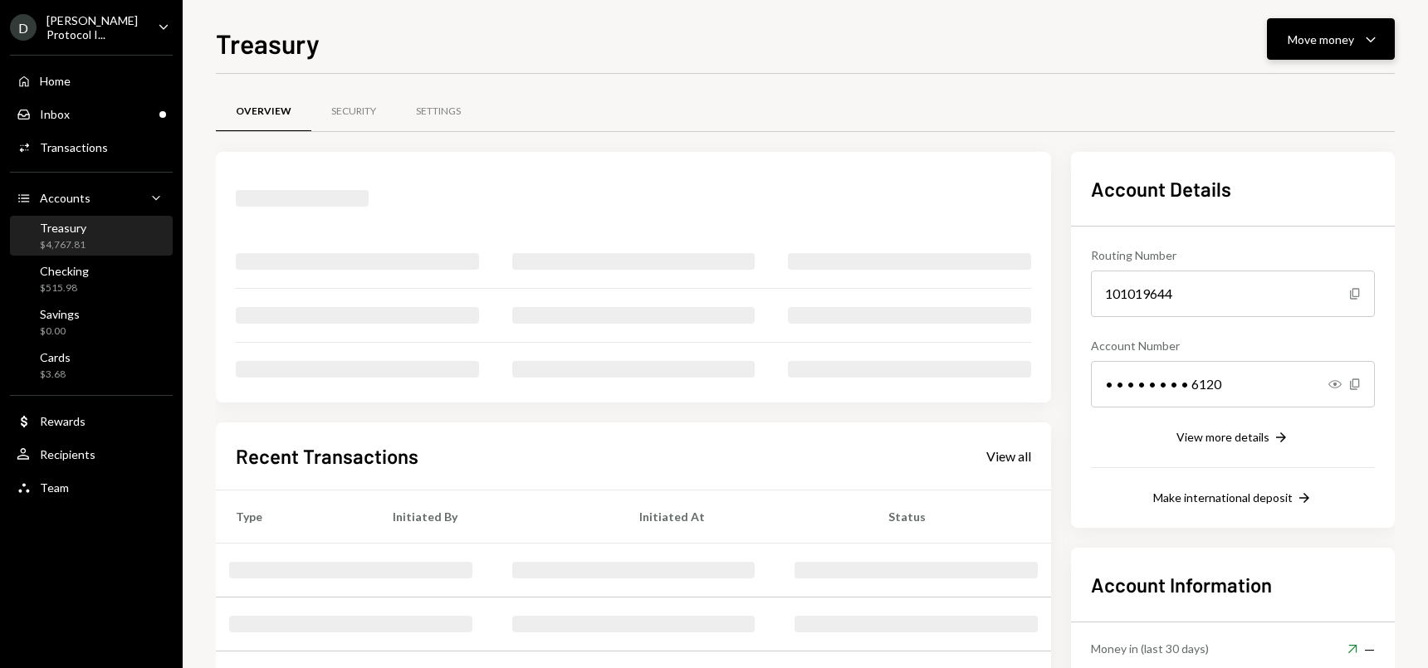
click at [1318, 32] on div "Move money" at bounding box center [1321, 39] width 66 height 17
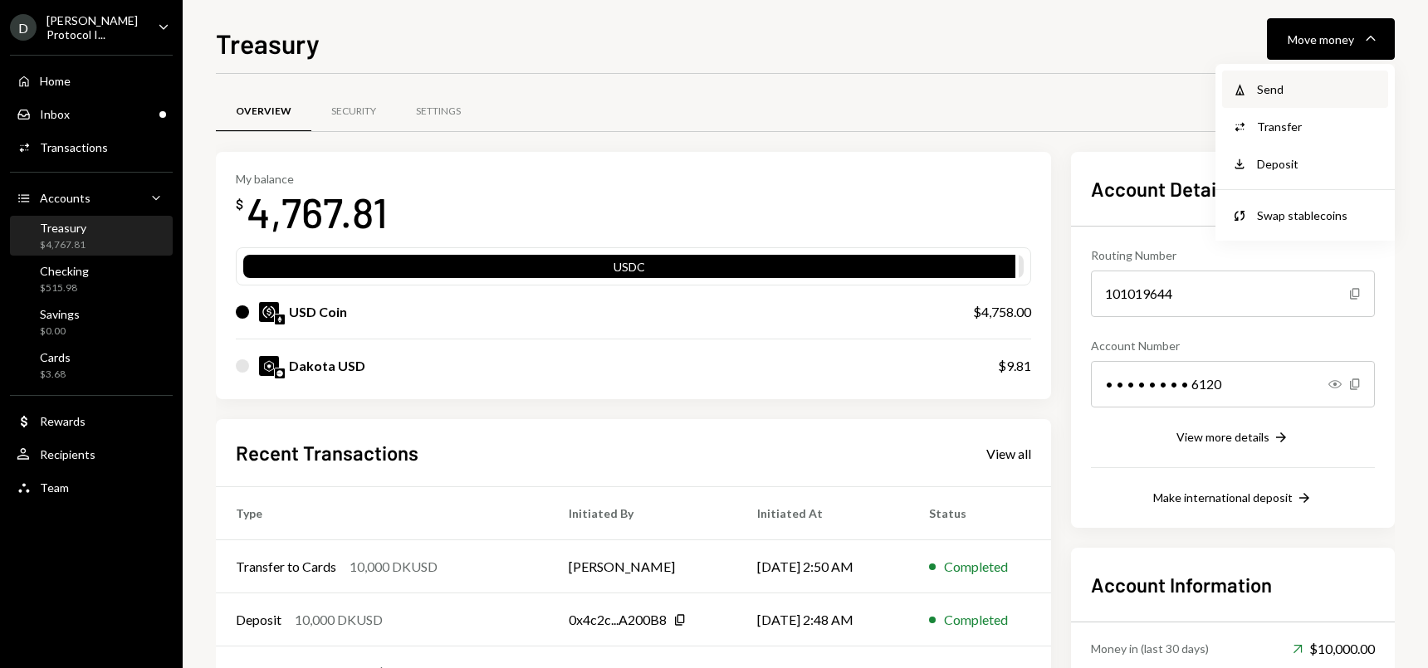
click at [1285, 95] on div "Send" at bounding box center [1317, 89] width 121 height 17
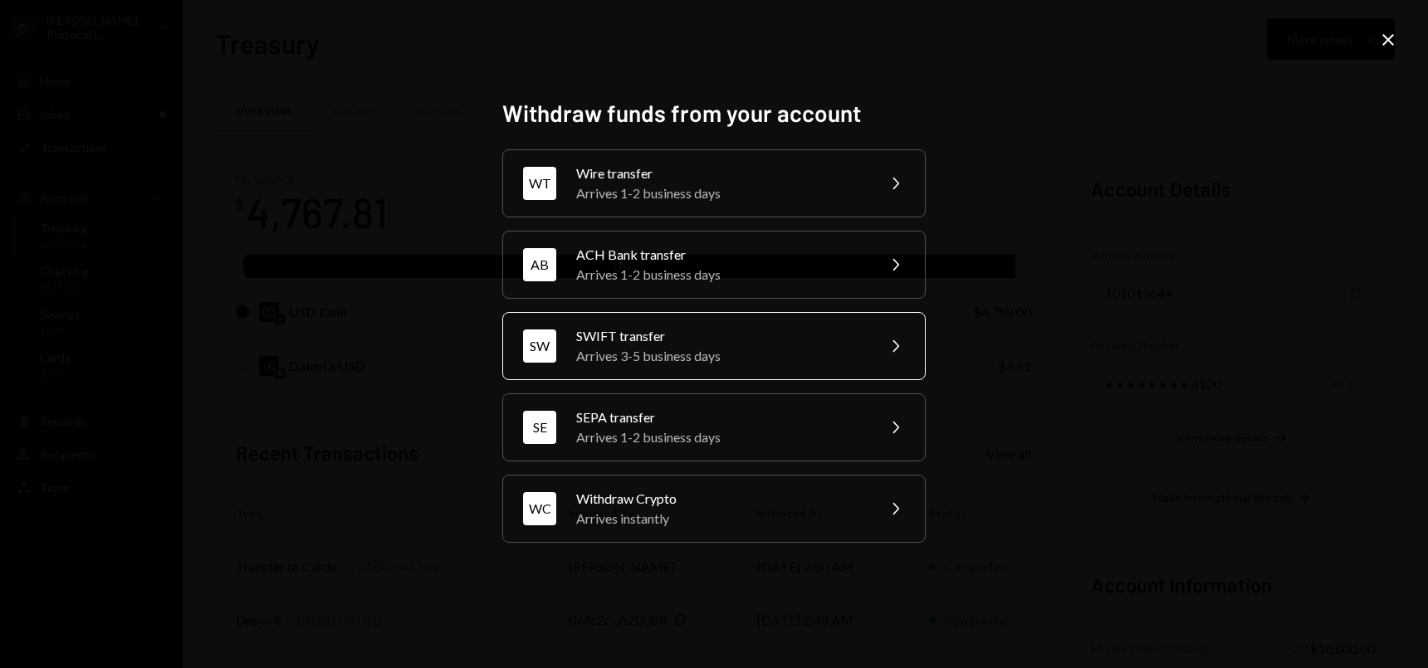
click at [749, 340] on div "SWIFT transfer" at bounding box center [720, 336] width 289 height 20
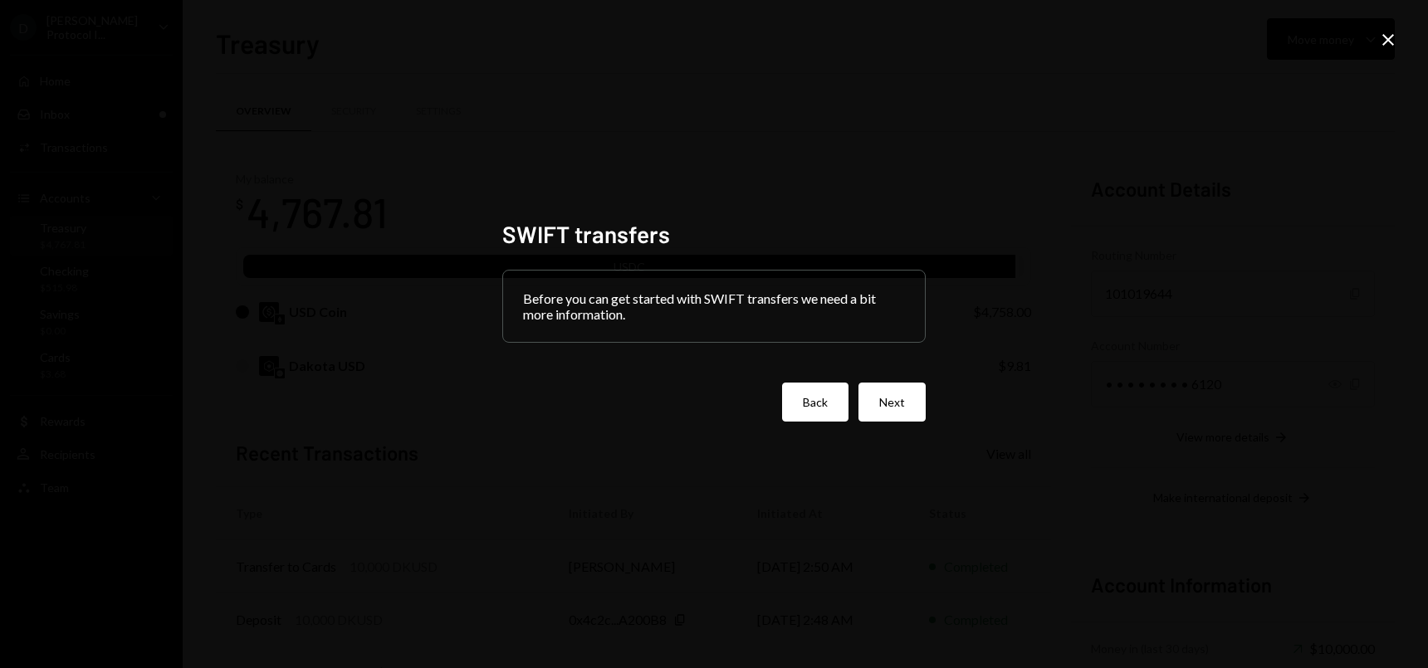
click at [825, 410] on button "Back" at bounding box center [815, 402] width 66 height 39
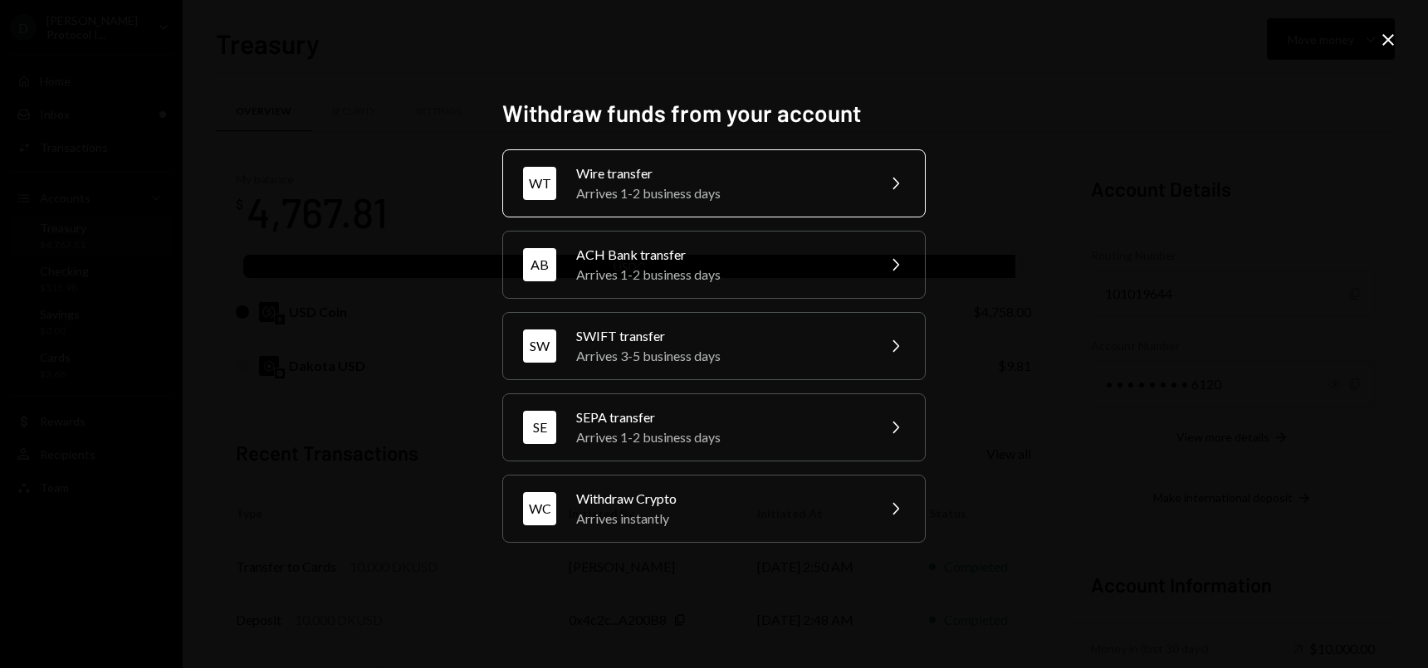
click at [708, 178] on div "Wire transfer" at bounding box center [720, 174] width 289 height 20
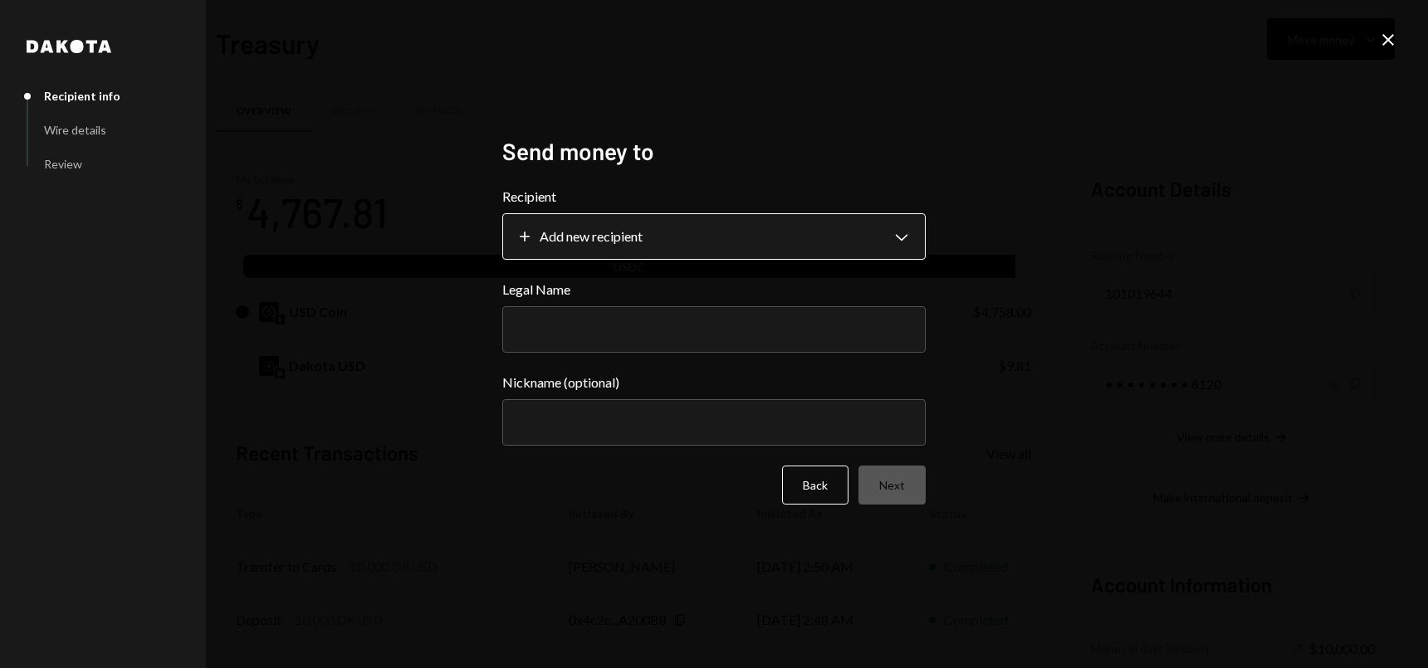
click at [739, 241] on body "D Ducat Protocol I... Caret Down Home Home Inbox Inbox Activities Transactions …" at bounding box center [714, 334] width 1428 height 668
click at [658, 331] on input "Legal Name" at bounding box center [714, 329] width 424 height 47
drag, startPoint x: 394, startPoint y: 330, endPoint x: 403, endPoint y: 339, distance: 12.3
click at [394, 331] on div "**********" at bounding box center [714, 334] width 1428 height 668
click at [581, 417] on input "Nickname (optional)" at bounding box center [714, 422] width 424 height 47
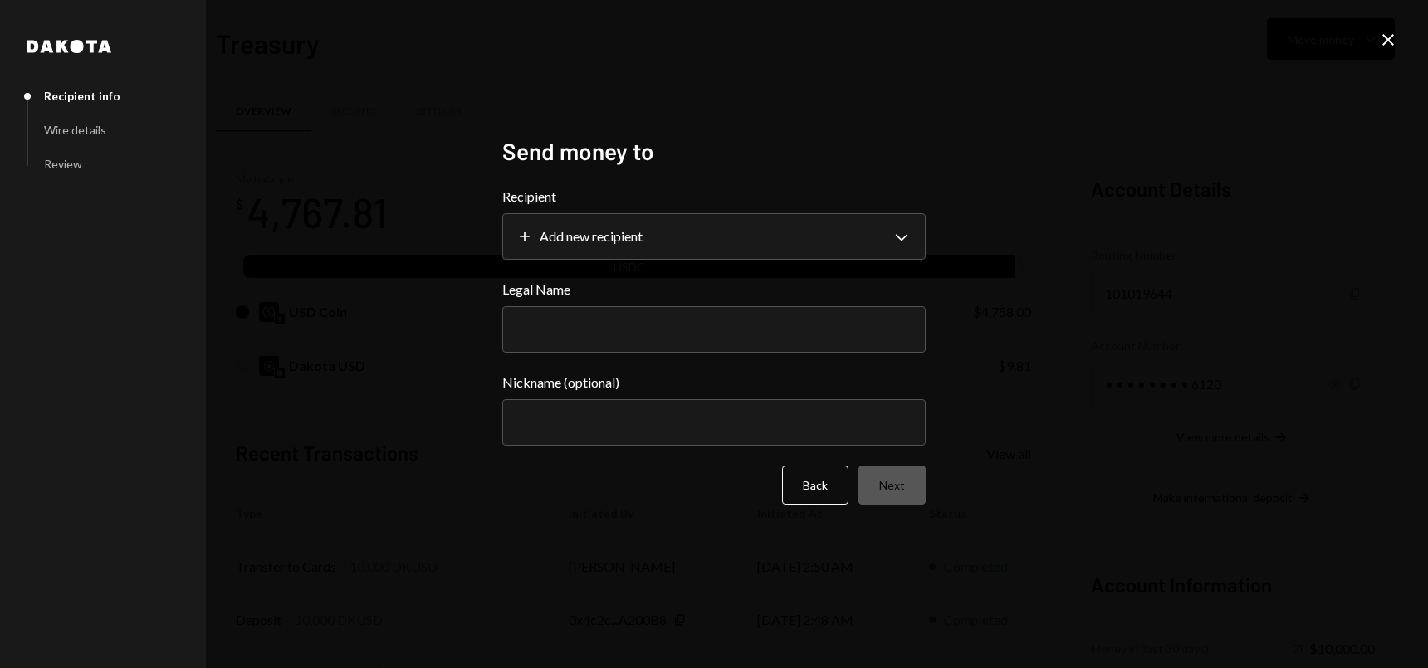
click at [466, 343] on div "**********" at bounding box center [714, 334] width 1428 height 668
click at [438, 364] on div "**********" at bounding box center [714, 334] width 1428 height 668
click at [840, 489] on button "Back" at bounding box center [815, 485] width 66 height 39
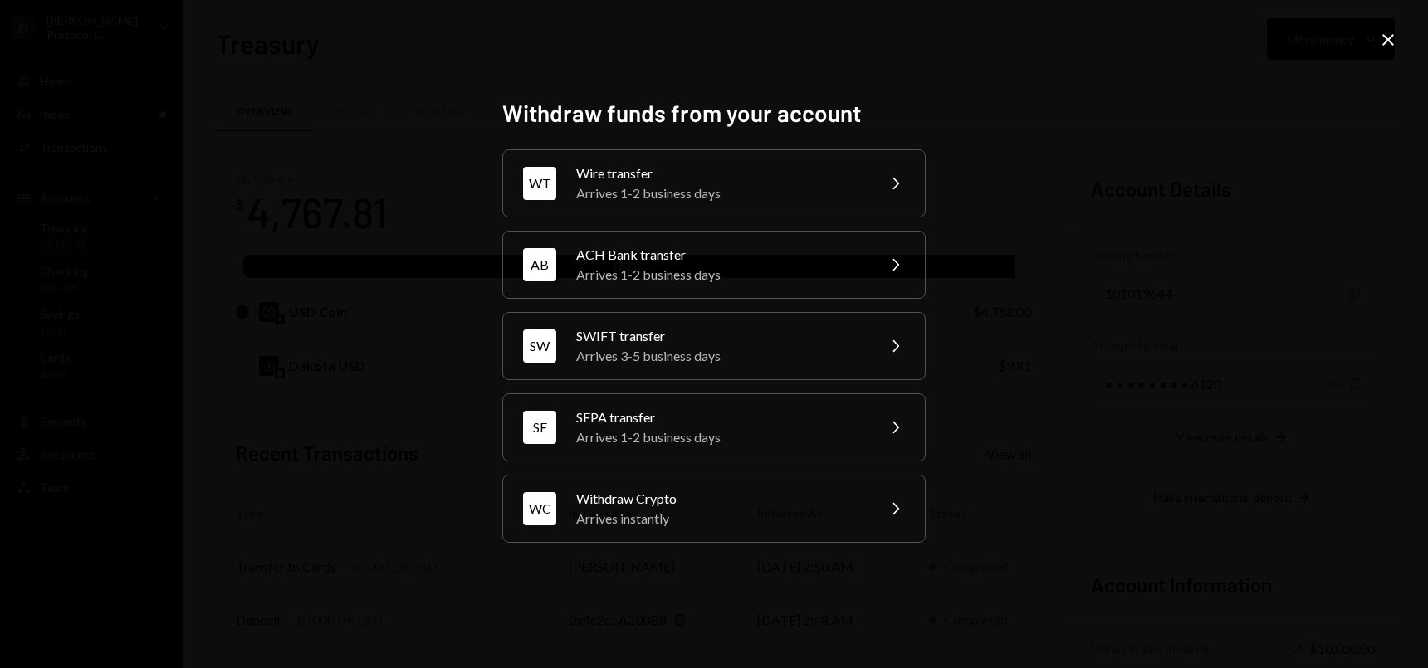
click at [741, 610] on div "Withdraw funds from your account WT Wire transfer Arrives 1-2 business days Che…" at bounding box center [714, 334] width 1428 height 668
click at [786, 193] on div "Arrives 1-2 business days" at bounding box center [720, 194] width 289 height 20
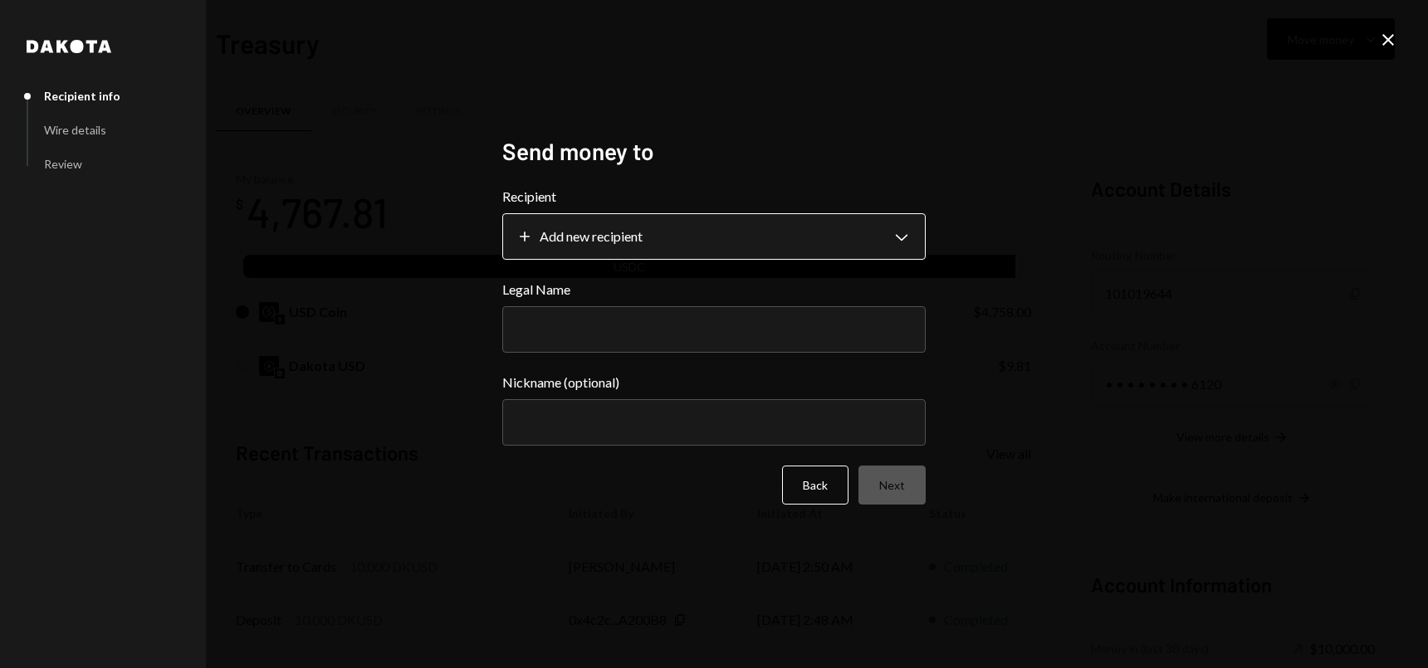
click at [742, 234] on body "D Ducat Protocol I... Caret Down Home Home Inbox Inbox Activities Transactions …" at bounding box center [714, 334] width 1428 height 668
click at [419, 202] on div "**********" at bounding box center [714, 334] width 1428 height 668
